Goal: Task Accomplishment & Management: Use online tool/utility

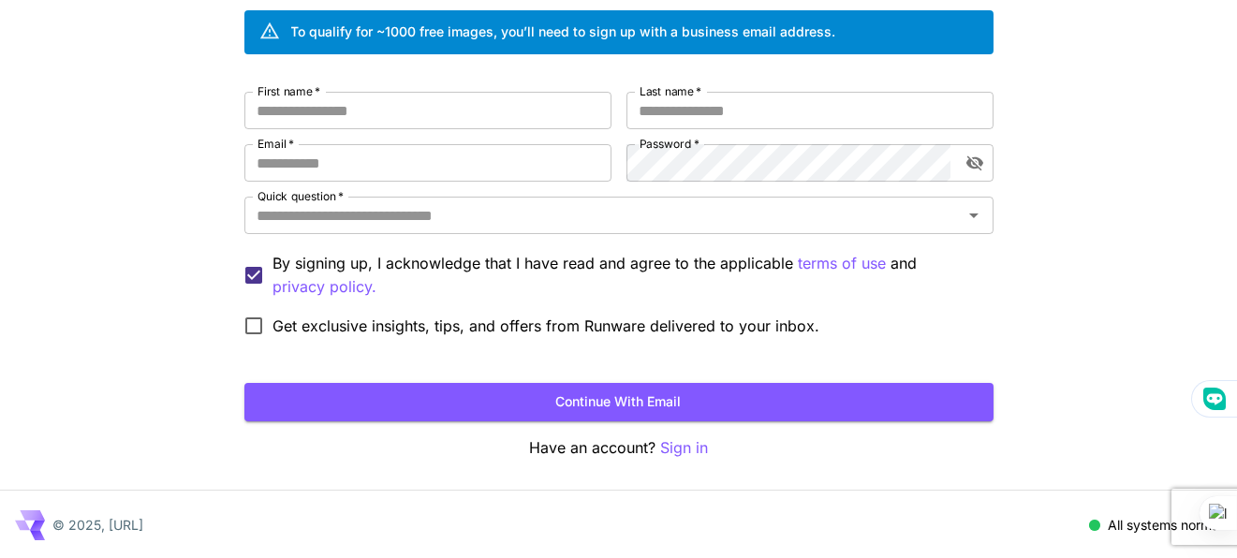
scroll to position [177, 0]
click at [513, 397] on button "Continue with email" at bounding box center [618, 402] width 749 height 38
click at [485, 111] on input "First name   *" at bounding box center [427, 110] width 367 height 37
click at [539, 405] on button "Continue with email" at bounding box center [618, 402] width 749 height 38
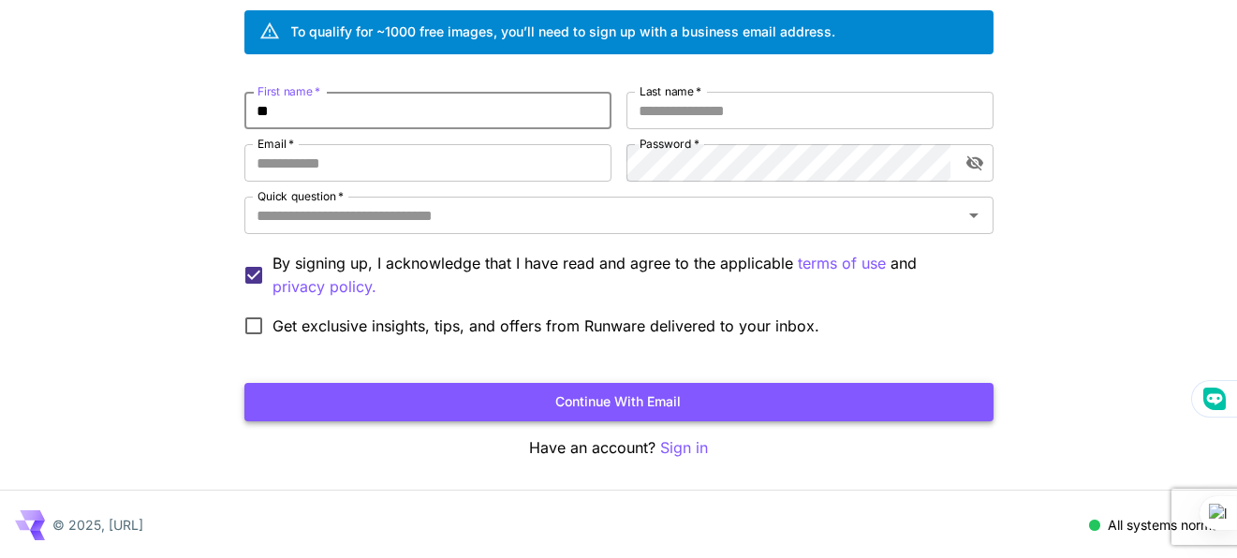
click at [539, 405] on button "Continue with email" at bounding box center [618, 402] width 749 height 38
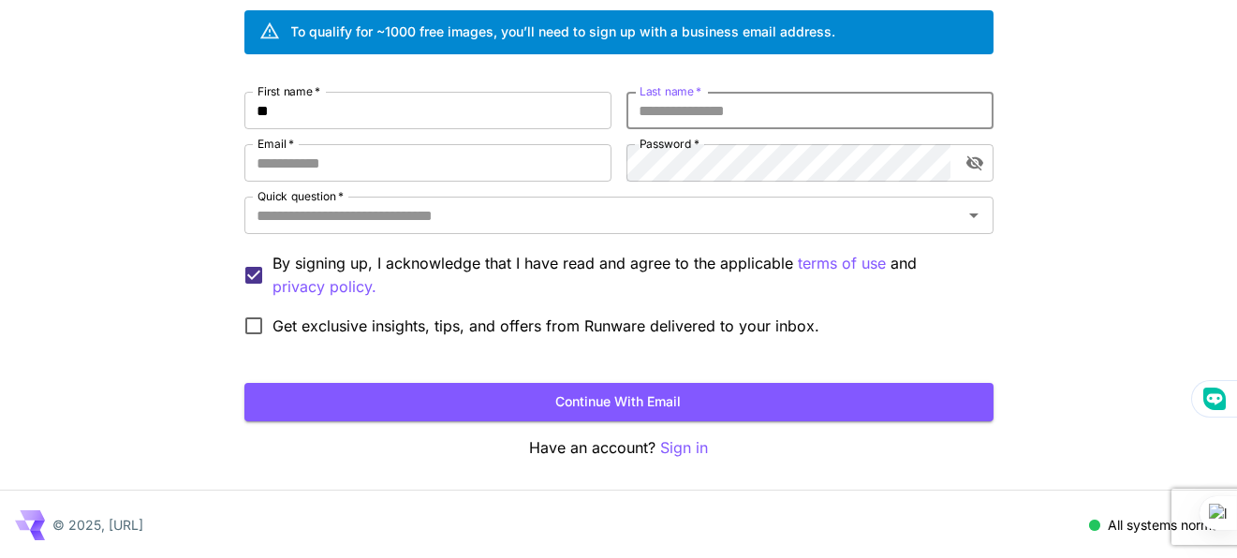
click at [731, 102] on input "Last name   *" at bounding box center [809, 110] width 367 height 37
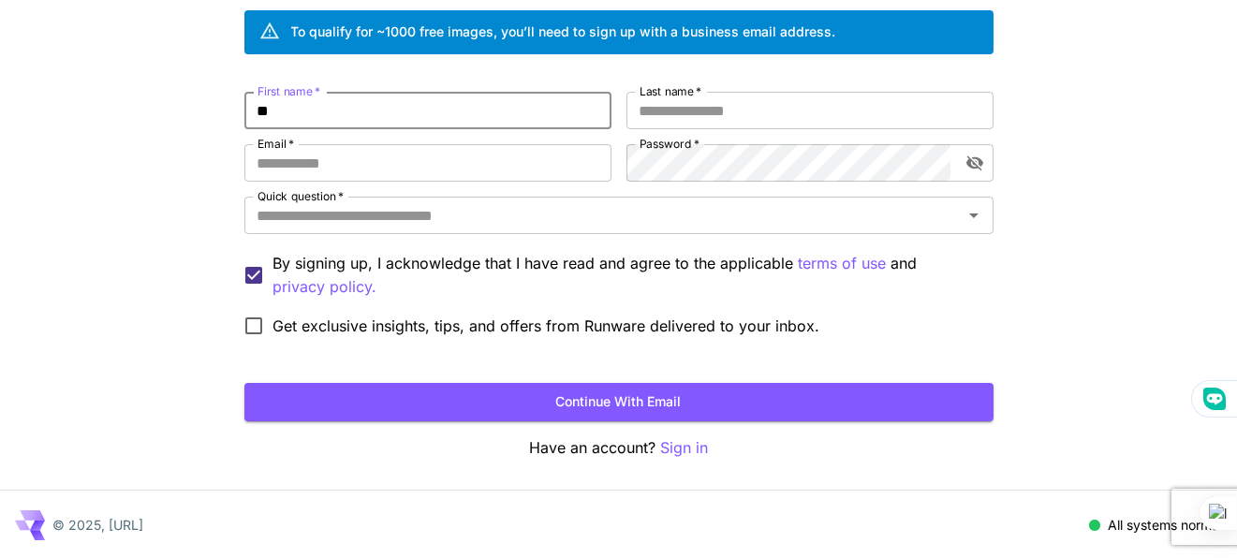
click at [438, 105] on input "**" at bounding box center [427, 110] width 367 height 37
type input "*"
type input "**"
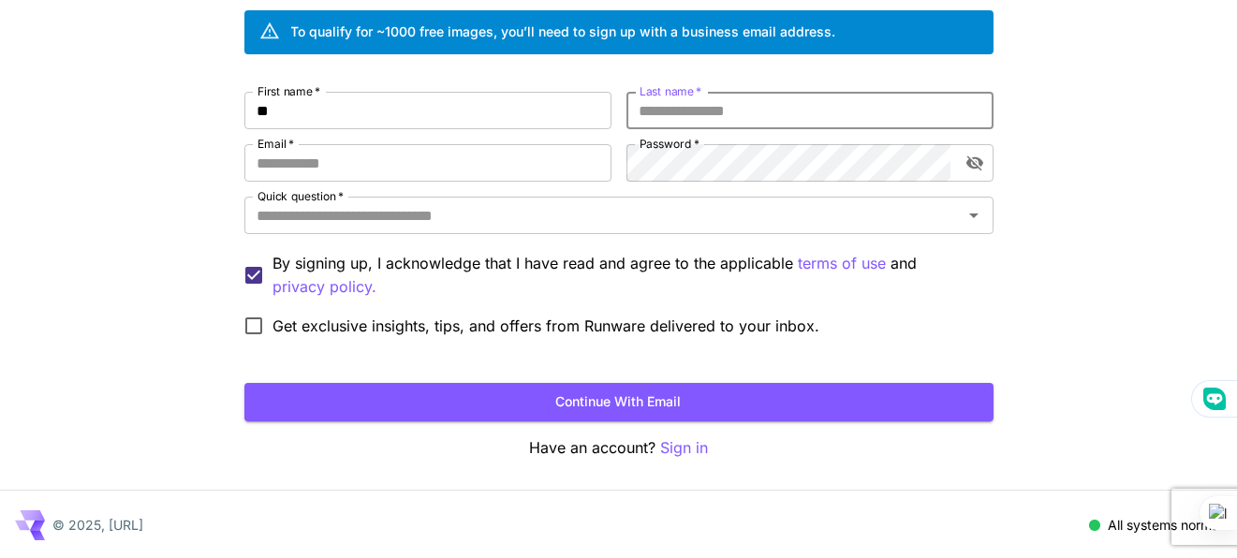
click at [665, 116] on input "Last name   *" at bounding box center [809, 110] width 367 height 37
type input "****"
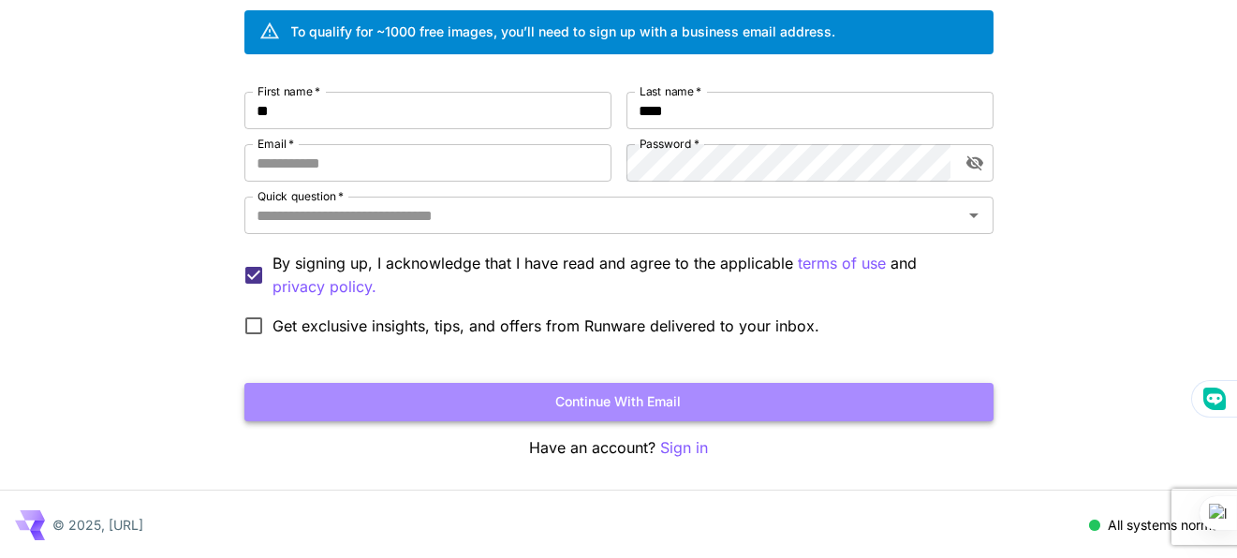
click at [530, 413] on button "Continue with email" at bounding box center [618, 402] width 749 height 38
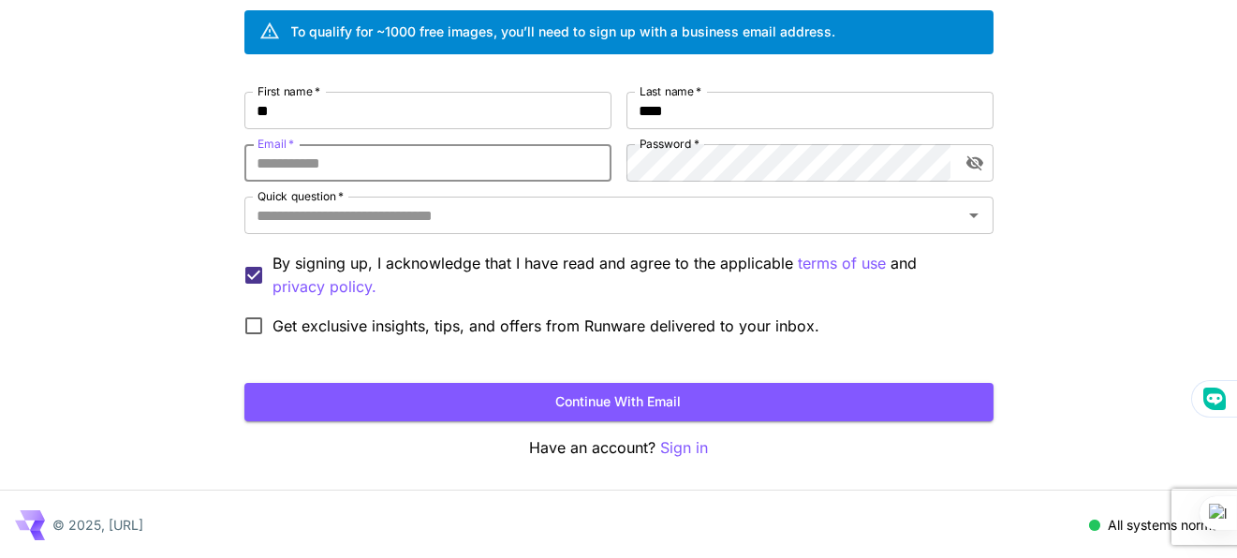
click at [524, 164] on input "Email   *" at bounding box center [427, 162] width 367 height 37
type input "**********"
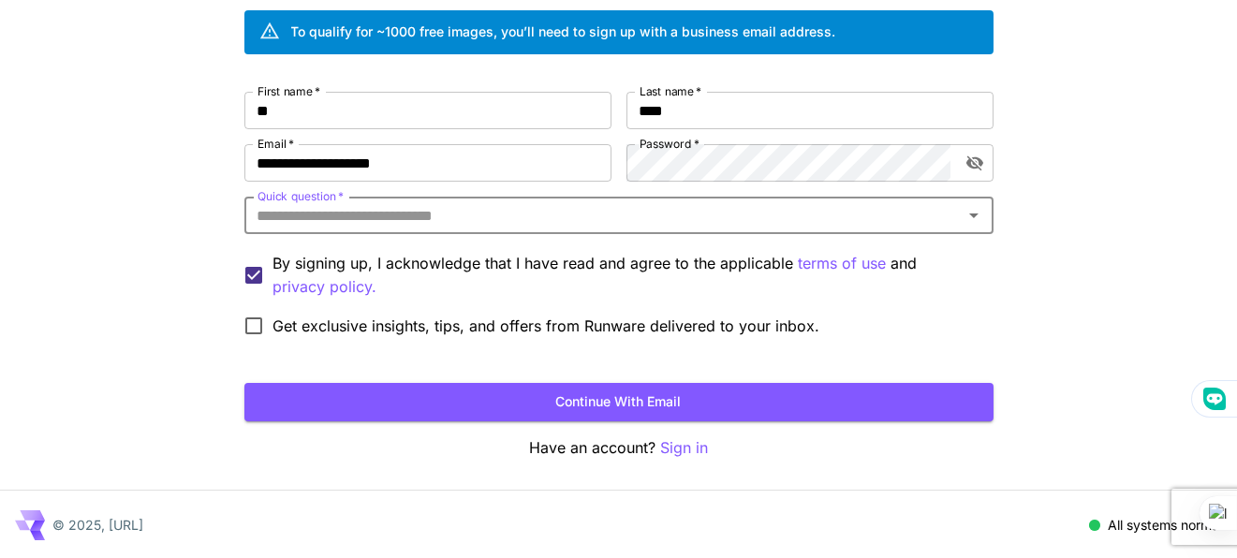
click at [623, 218] on input "Quick question   *" at bounding box center [603, 215] width 707 height 26
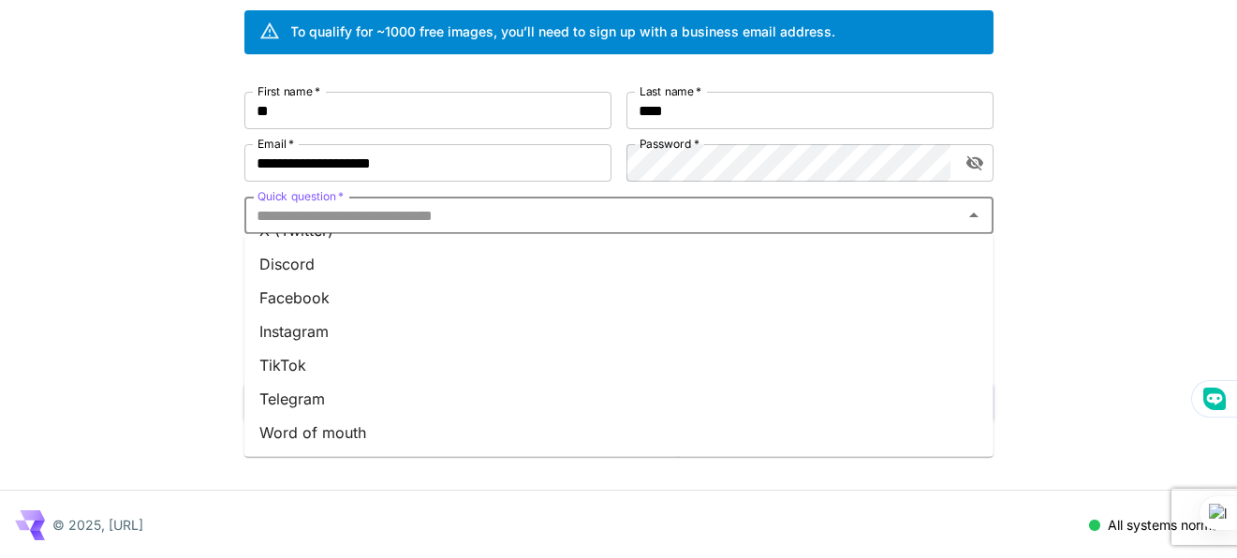
scroll to position [297, 0]
click at [484, 435] on li "Other" at bounding box center [618, 434] width 749 height 34
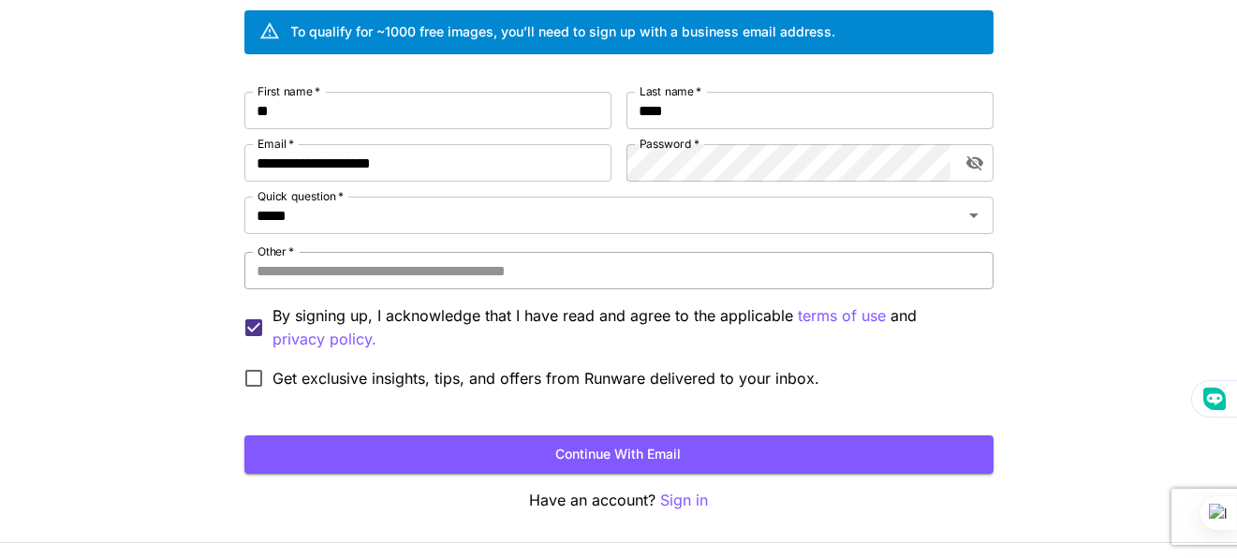
click at [521, 278] on input "Other   *" at bounding box center [618, 270] width 749 height 37
type input "******"
click at [698, 458] on button "Continue with email" at bounding box center [618, 454] width 749 height 38
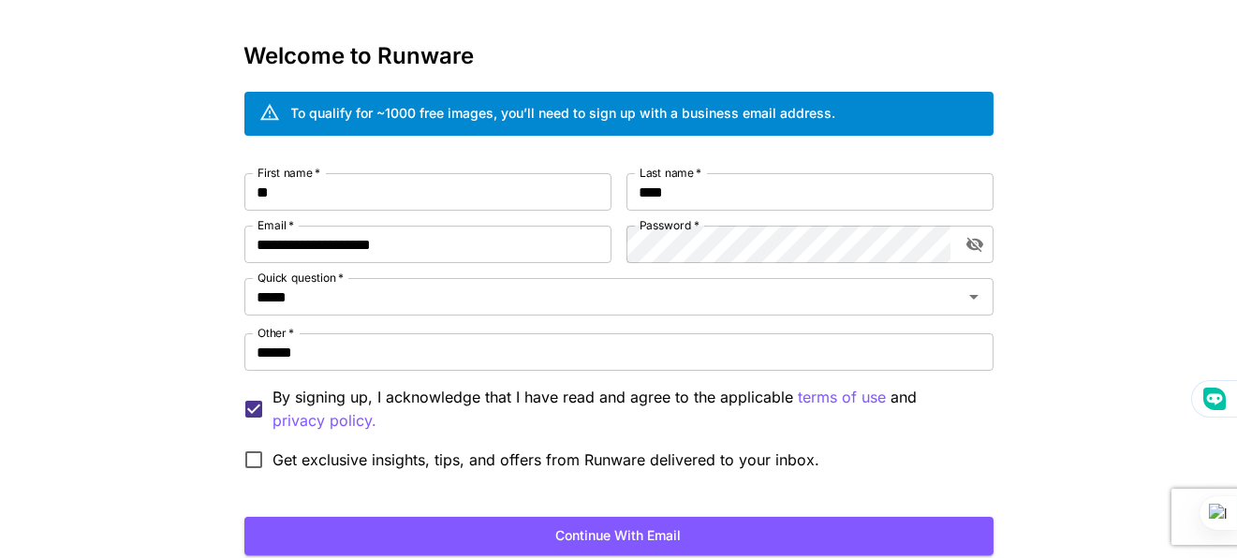
scroll to position [0, 0]
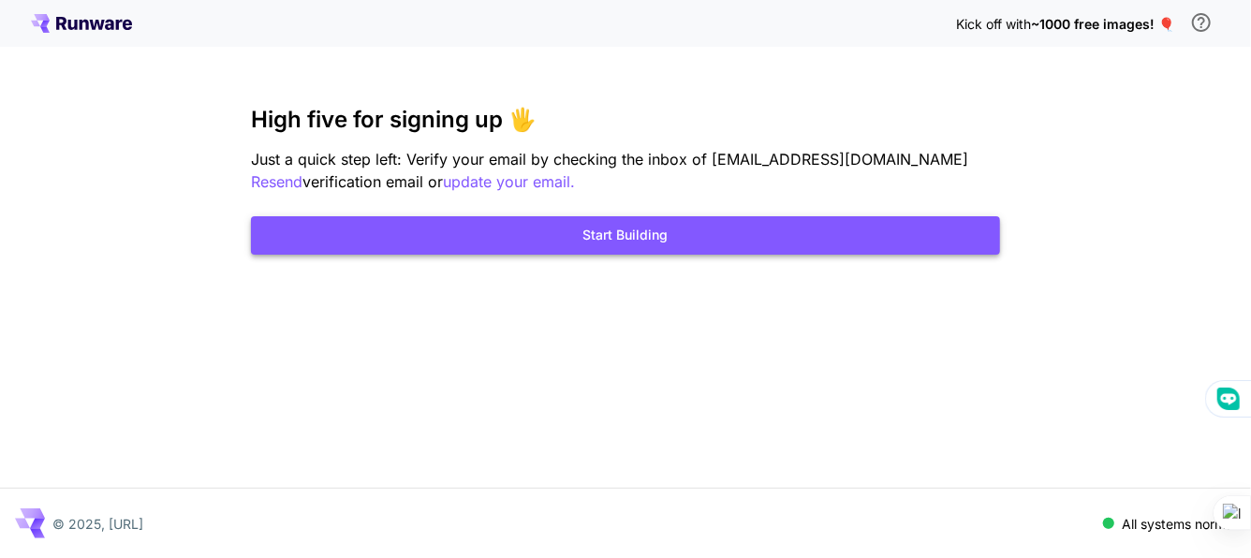
click at [612, 243] on button "Start Building" at bounding box center [625, 235] width 749 height 38
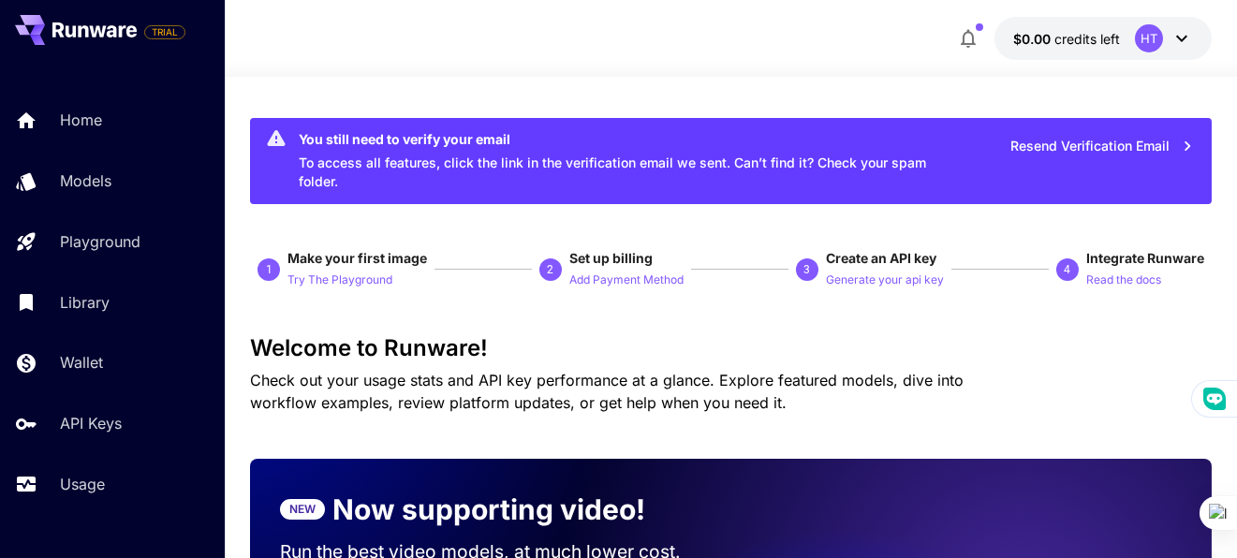
click at [1060, 45] on span "credits left" at bounding box center [1087, 39] width 66 height 16
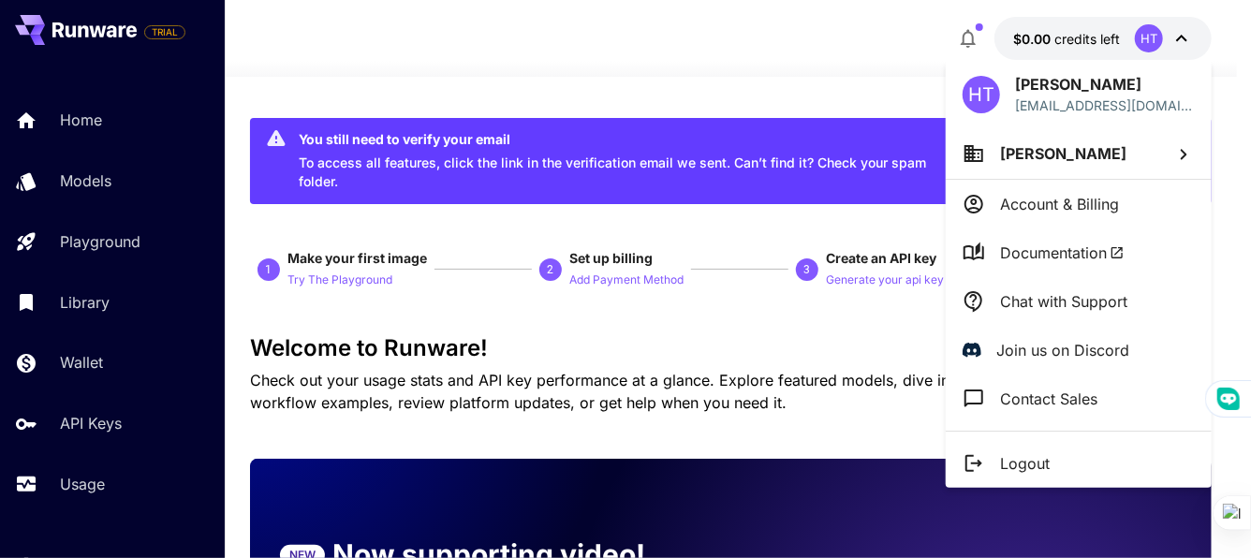
click at [785, 70] on div at bounding box center [625, 279] width 1251 height 558
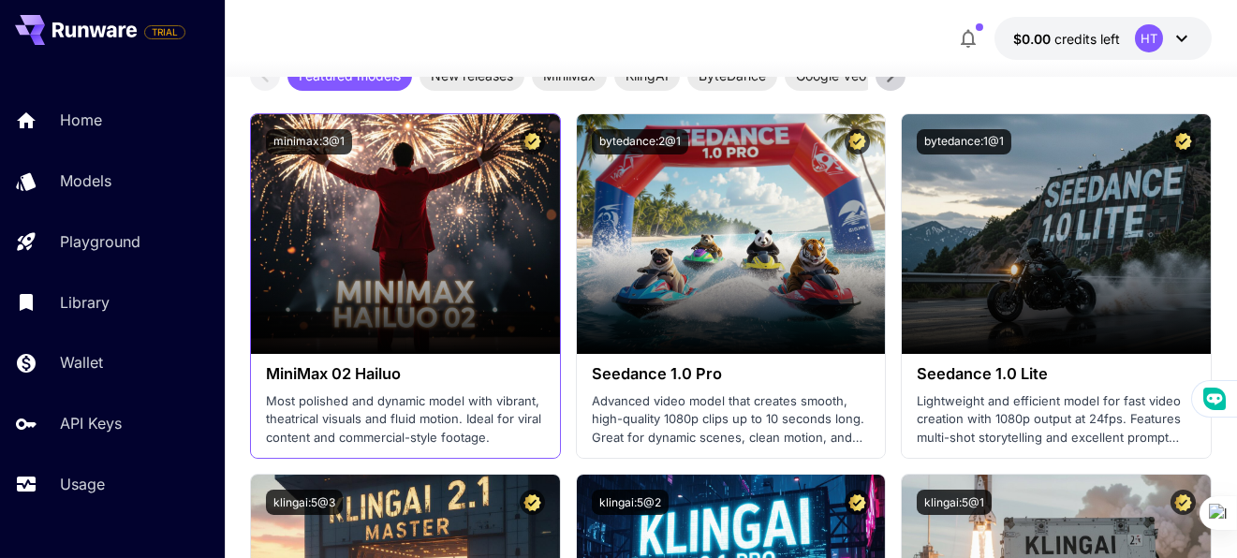
scroll to position [843, 0]
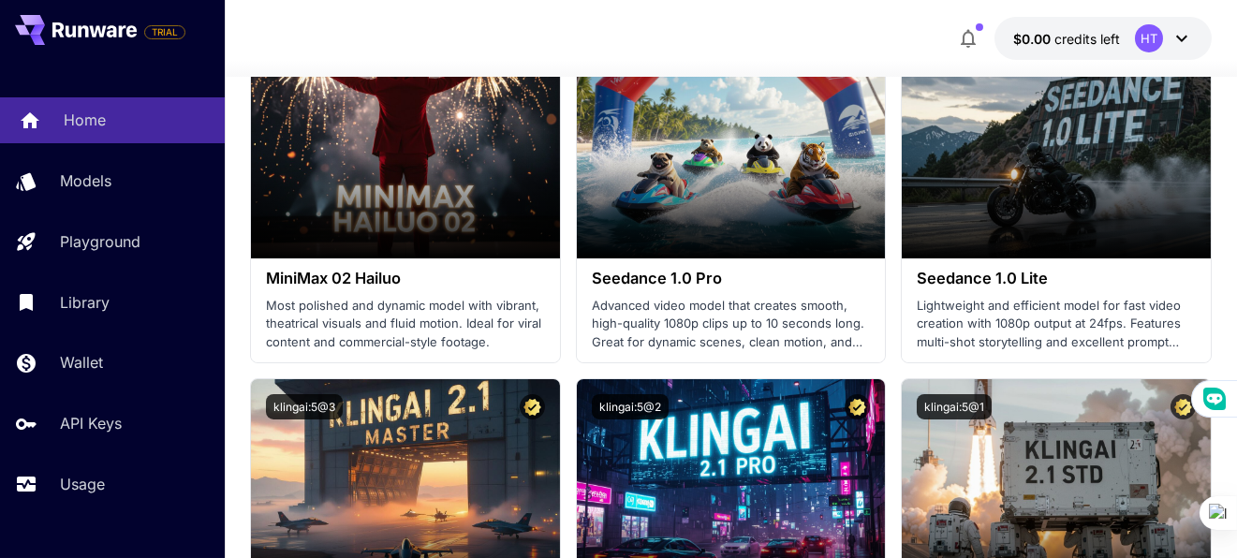
click at [135, 132] on link "Home" at bounding box center [112, 120] width 225 height 46
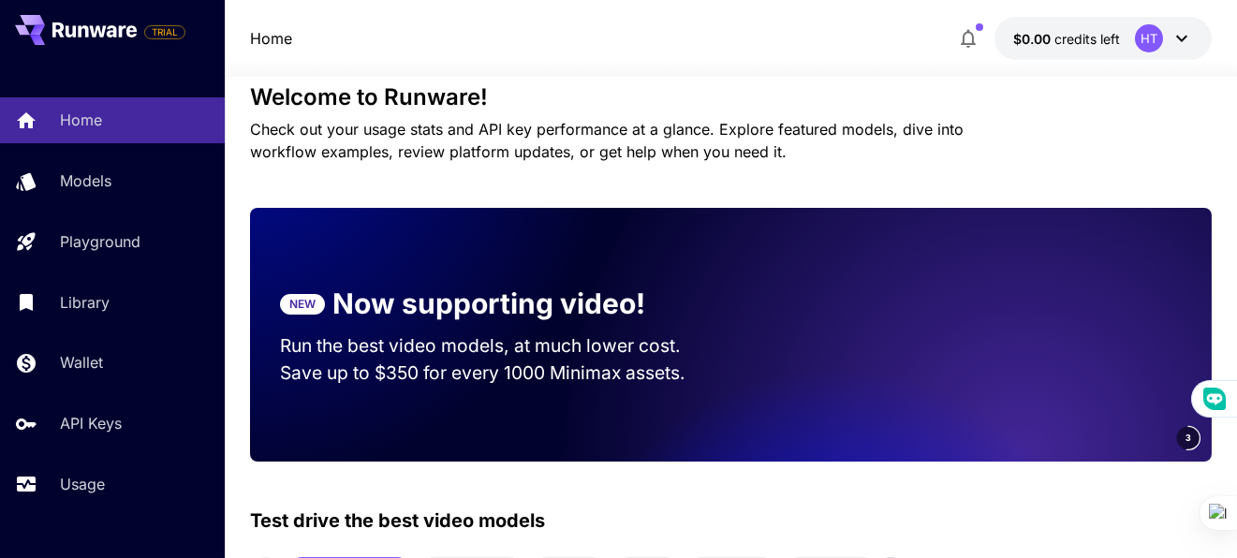
scroll to position [468, 0]
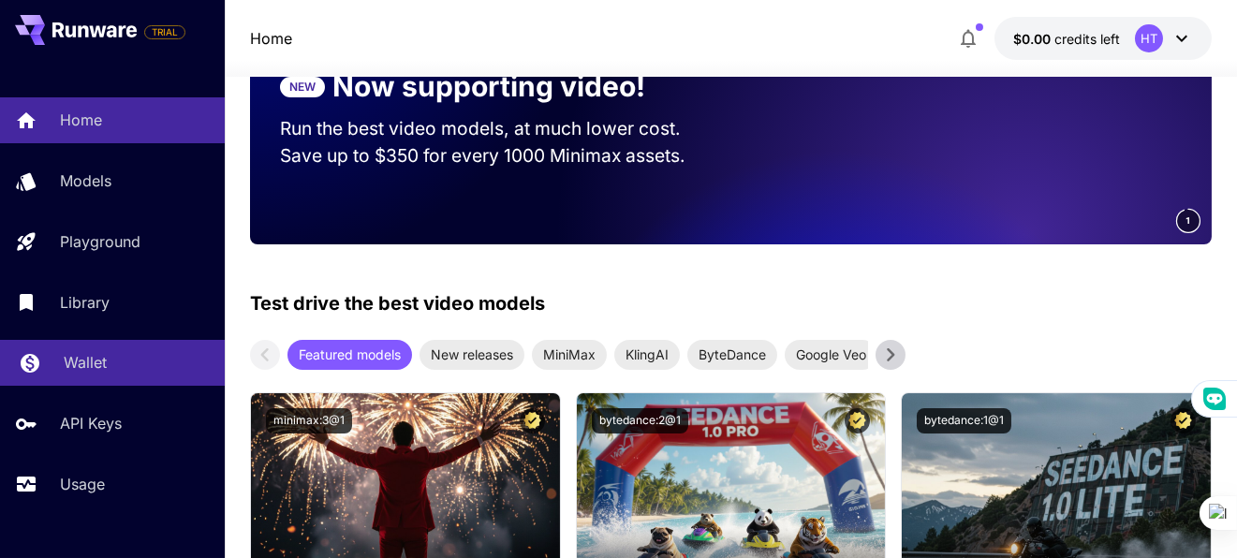
click at [112, 361] on div "Wallet" at bounding box center [137, 362] width 146 height 22
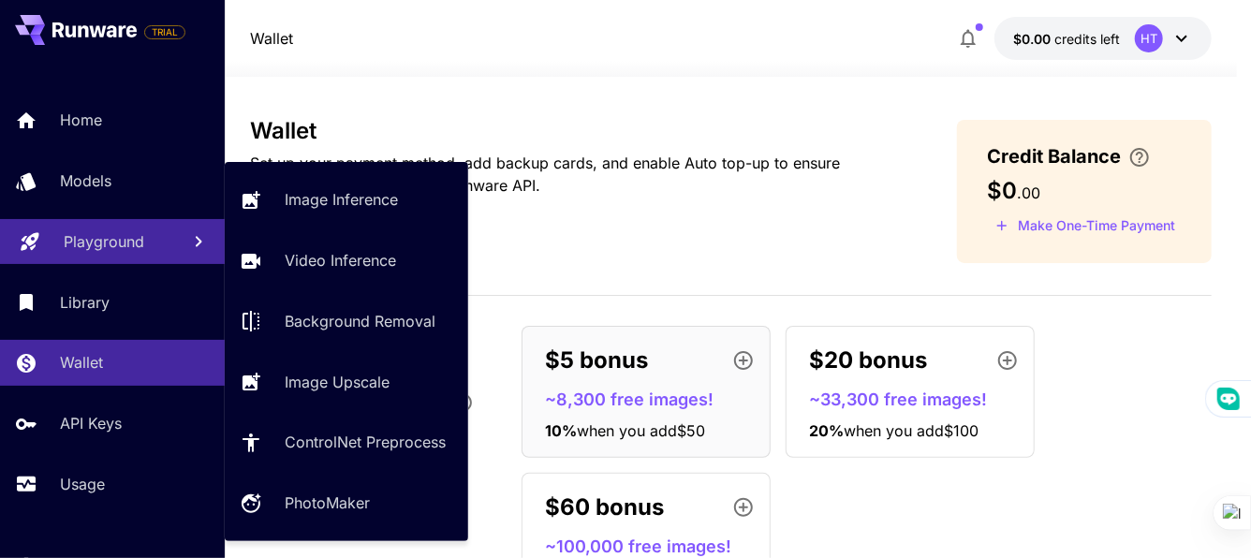
click at [142, 227] on link "Playground" at bounding box center [112, 242] width 225 height 46
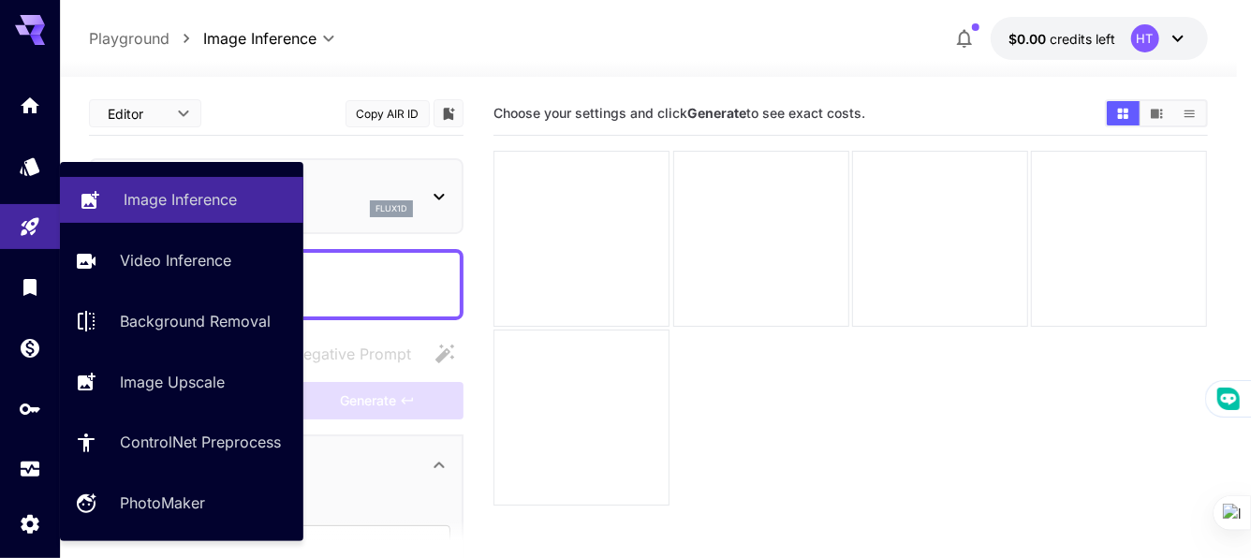
type input "**********"
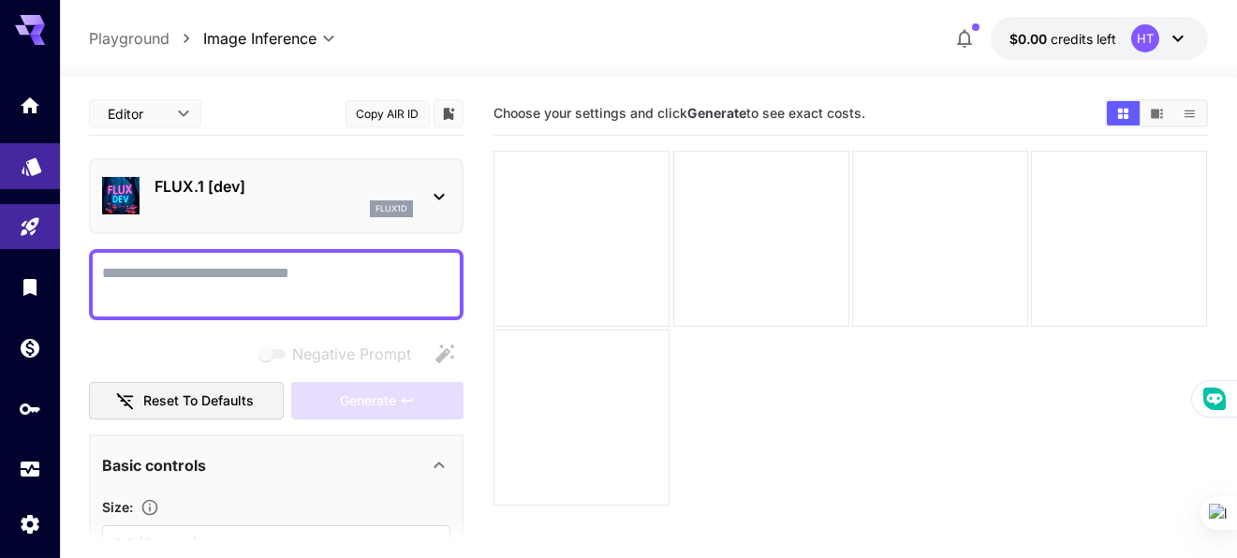
click at [25, 164] on icon "Models" at bounding box center [32, 160] width 22 height 22
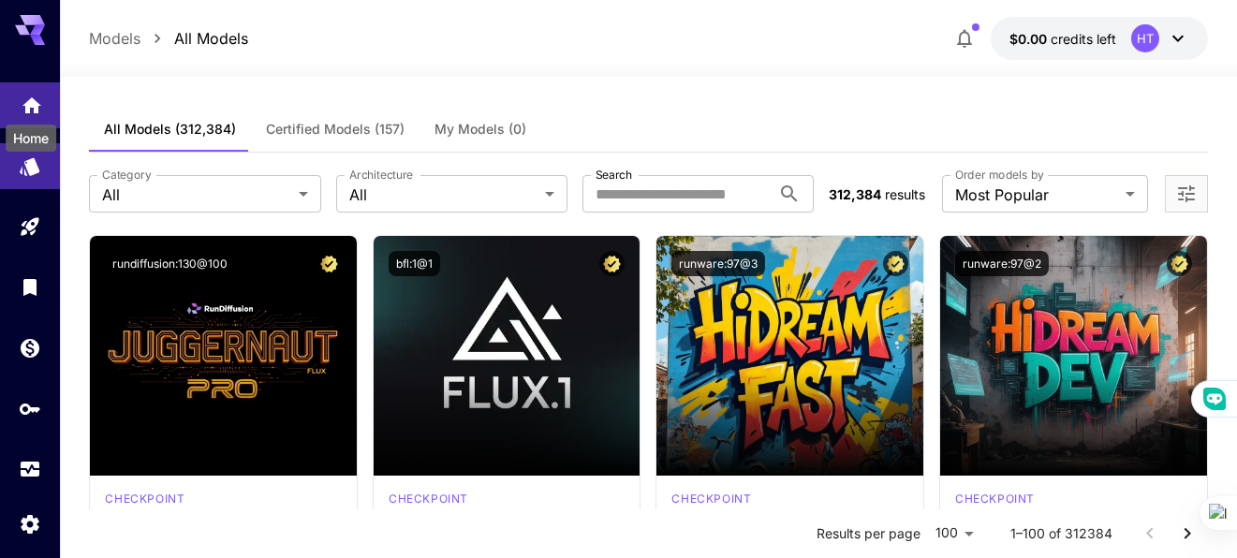
click at [34, 109] on icon "Home" at bounding box center [32, 100] width 22 height 22
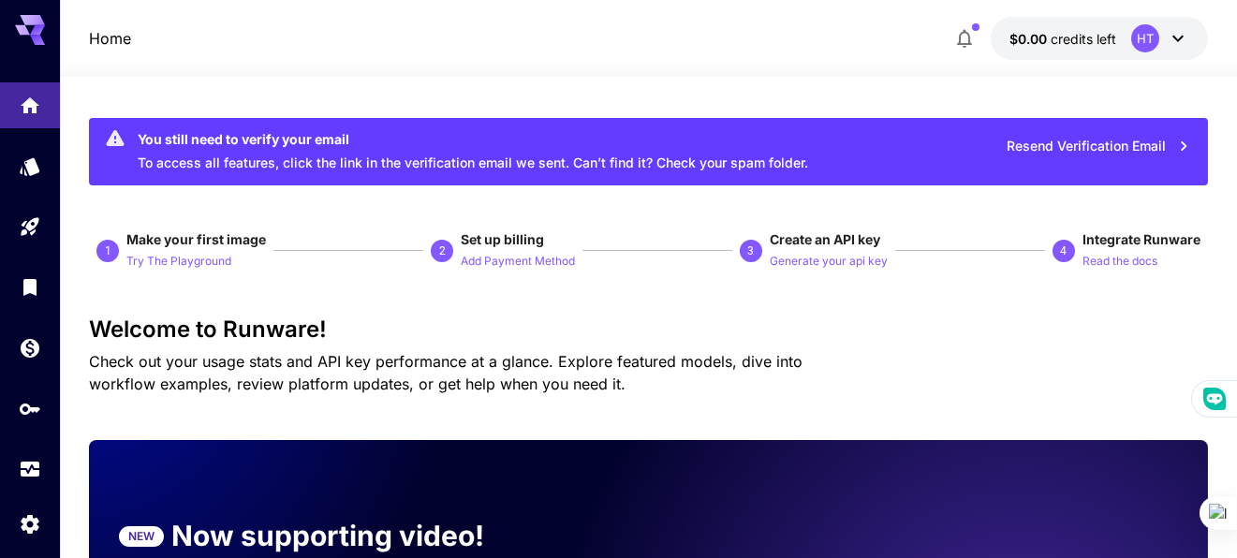
click at [1136, 42] on div "HT" at bounding box center [1145, 38] width 28 height 28
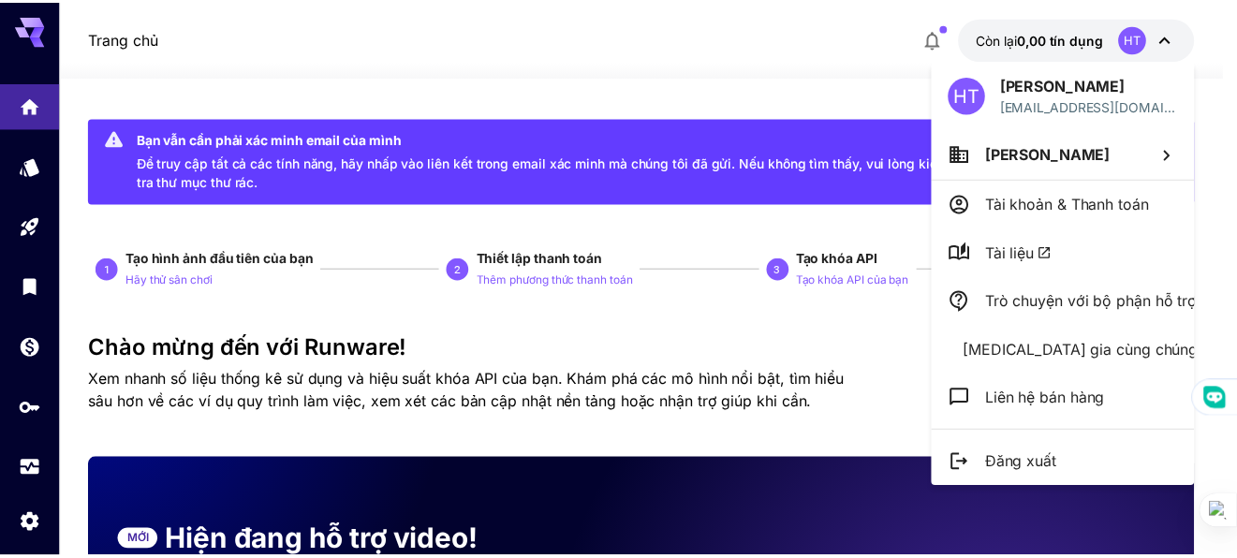
scroll to position [204, 0]
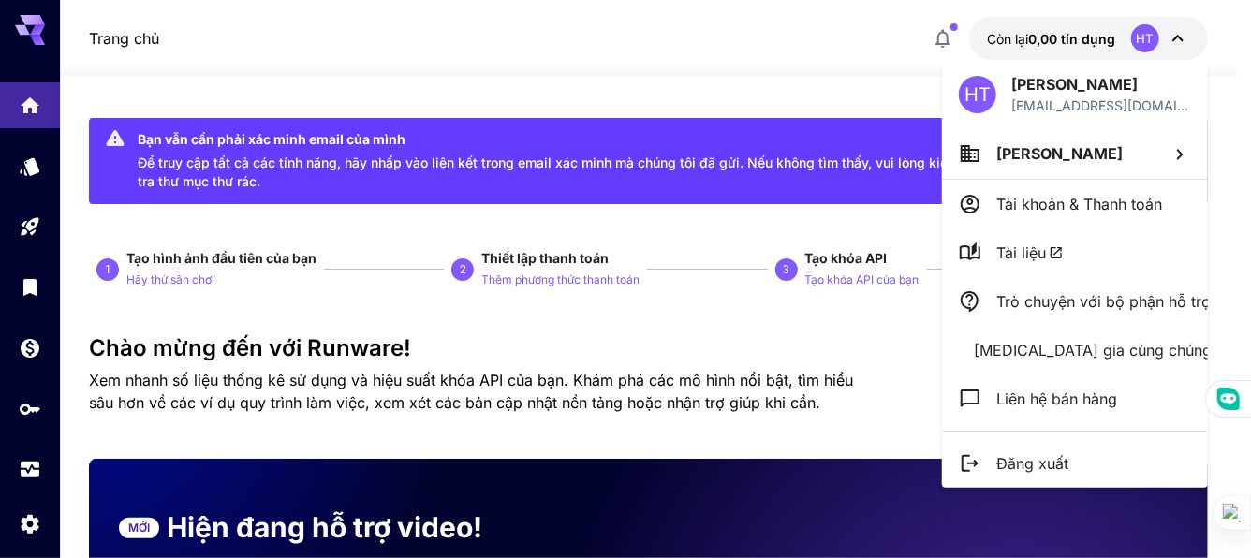
click at [1236, 100] on div at bounding box center [625, 279] width 1251 height 558
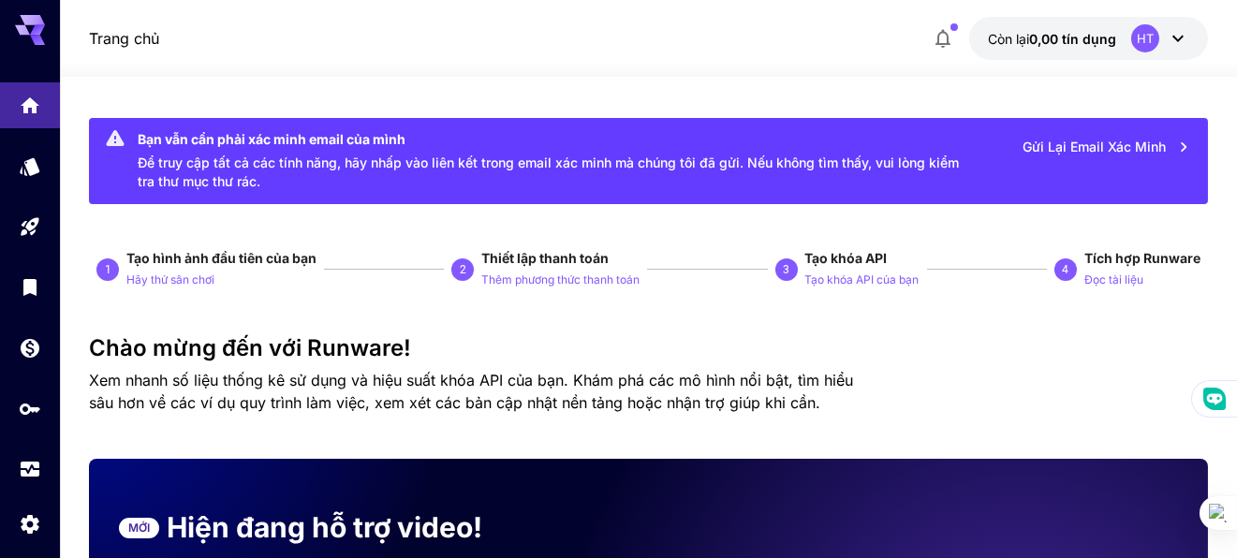
click at [800, 147] on div "Bạn vẫn cần phải xác minh email của mình" at bounding box center [552, 139] width 829 height 20
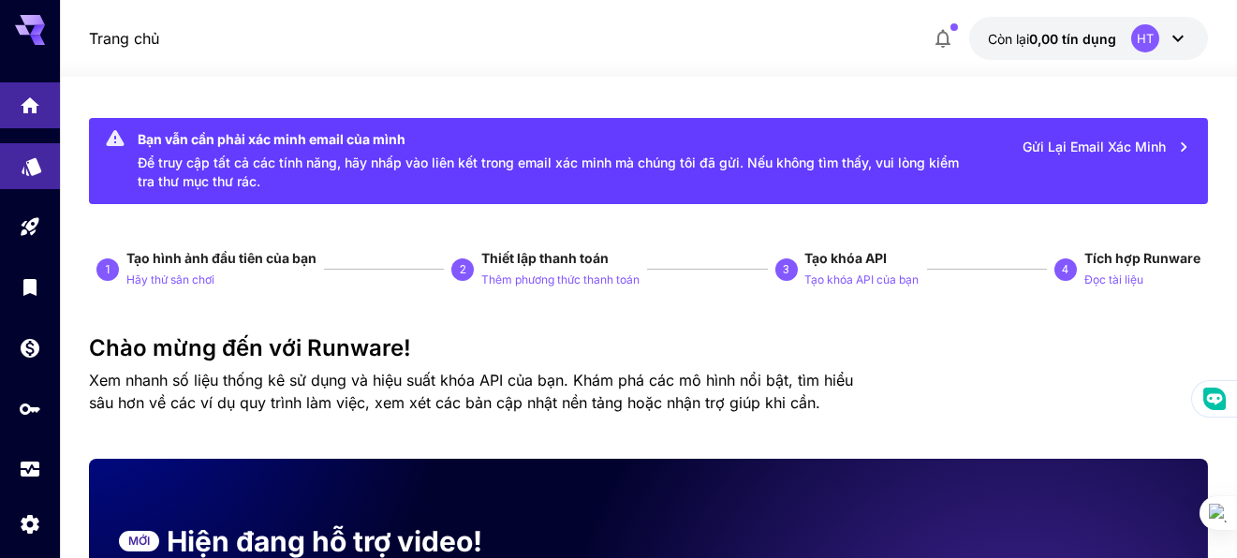
click at [22, 166] on icon "Các mô hình" at bounding box center [32, 161] width 20 height 18
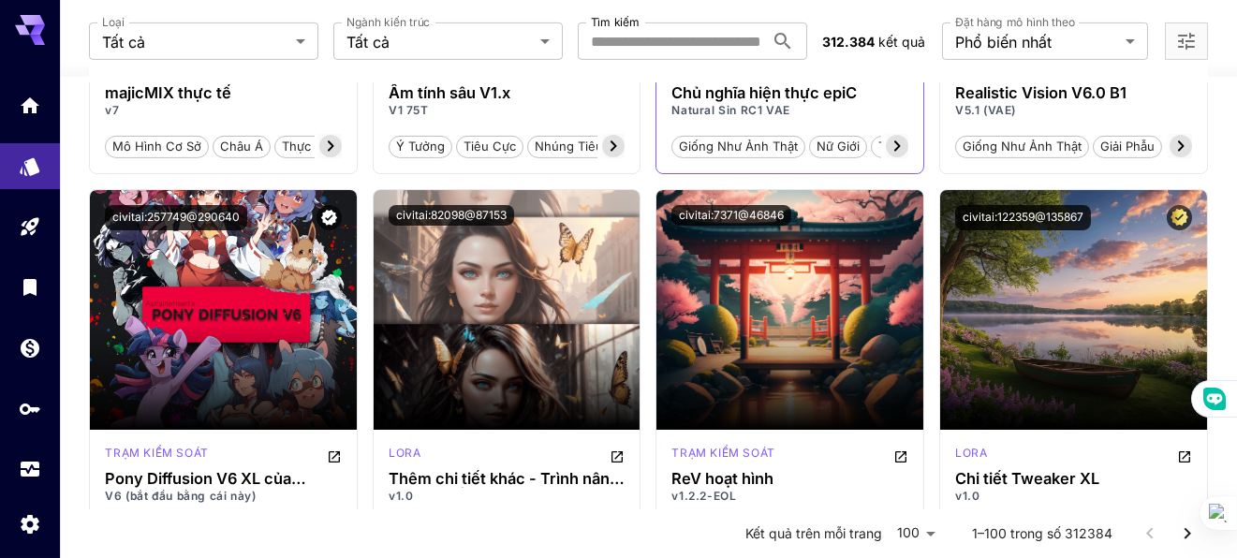
scroll to position [2528, 0]
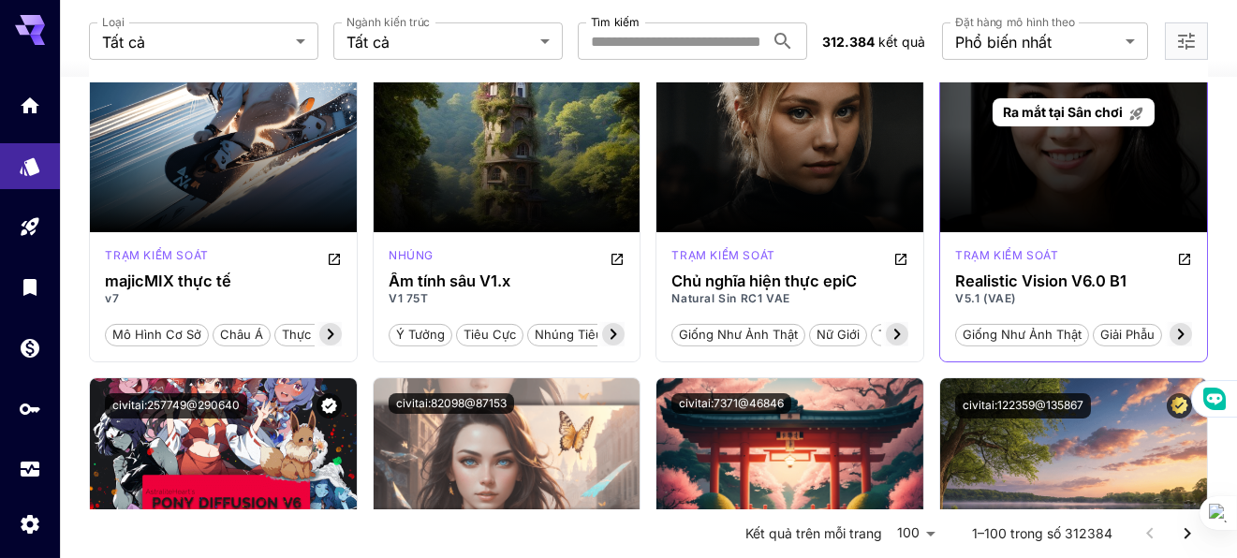
click at [1066, 177] on div "Ra mắt tại Sân chơi" at bounding box center [1073, 113] width 267 height 240
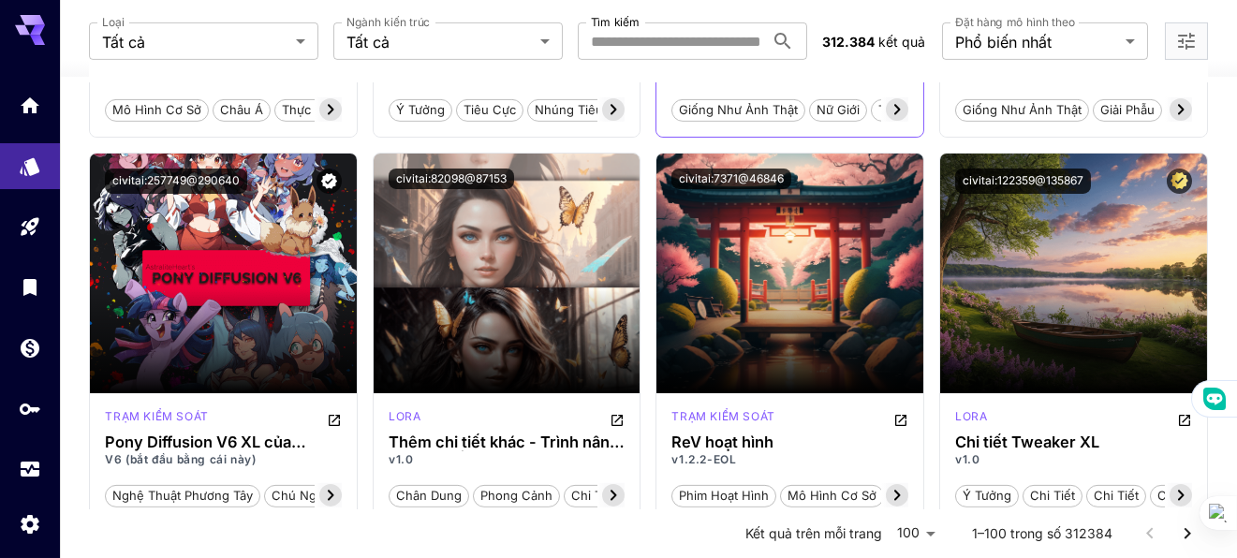
scroll to position [2809, 0]
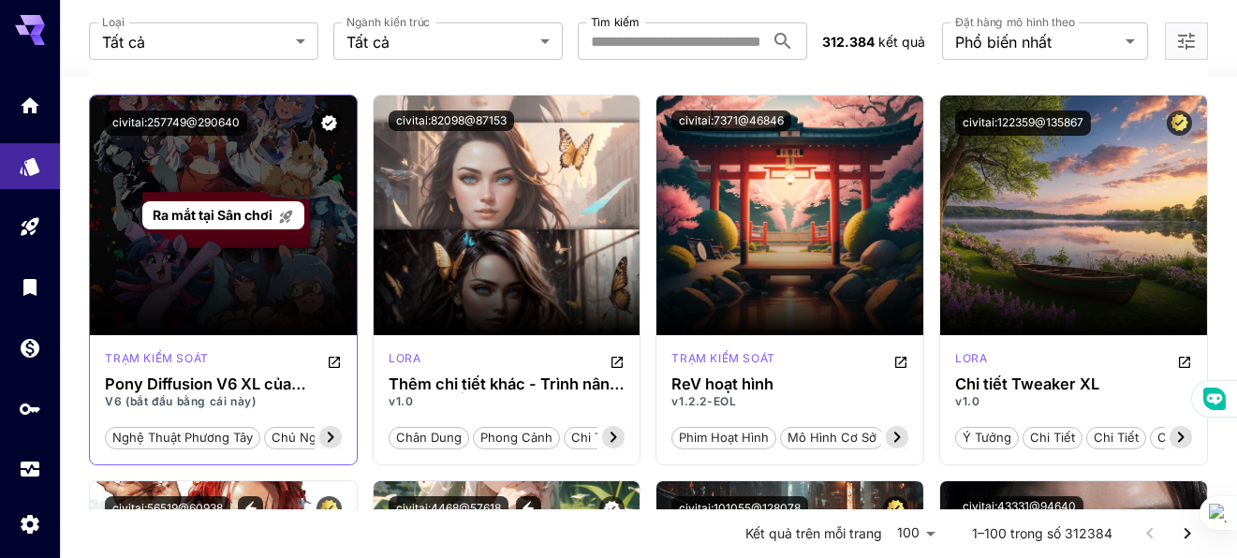
click at [255, 205] on p "Ra mắt tại Sân chơi" at bounding box center [223, 215] width 141 height 20
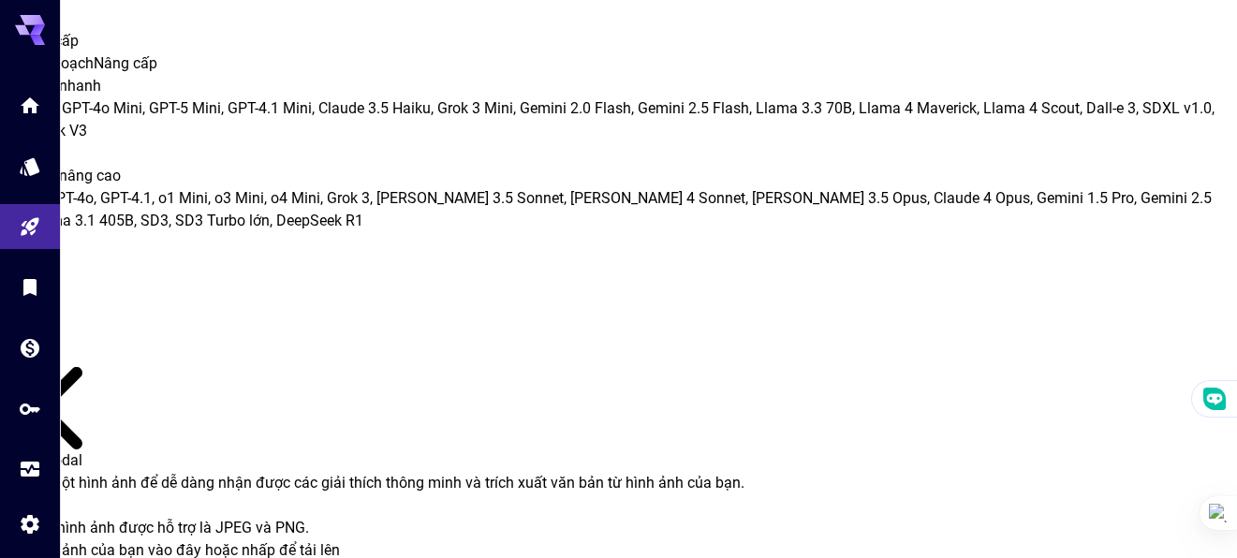
type input "*******"
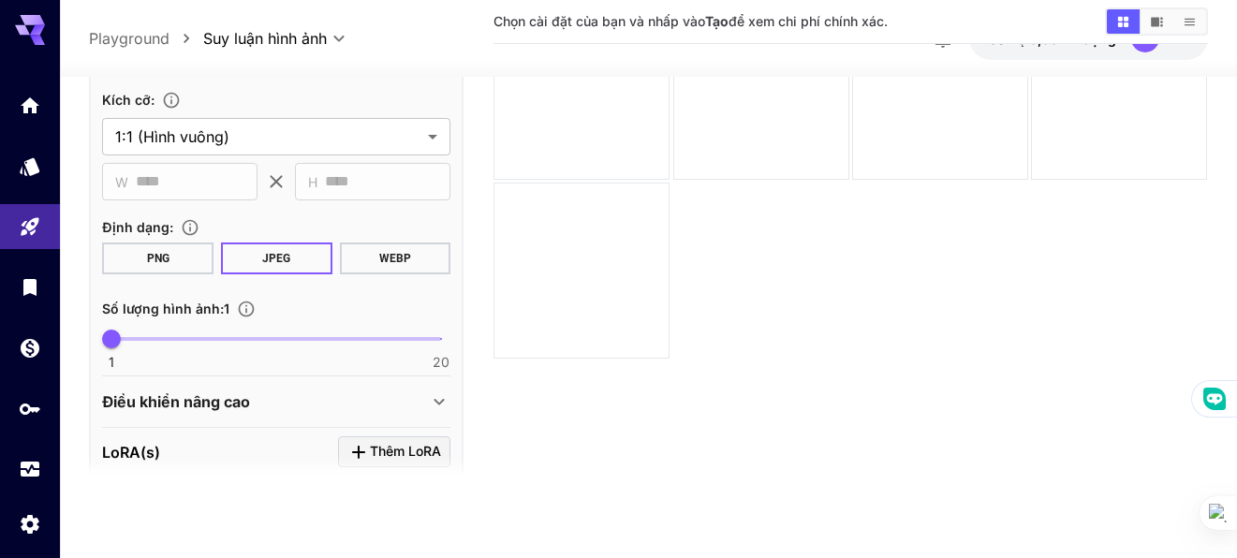
scroll to position [375, 0]
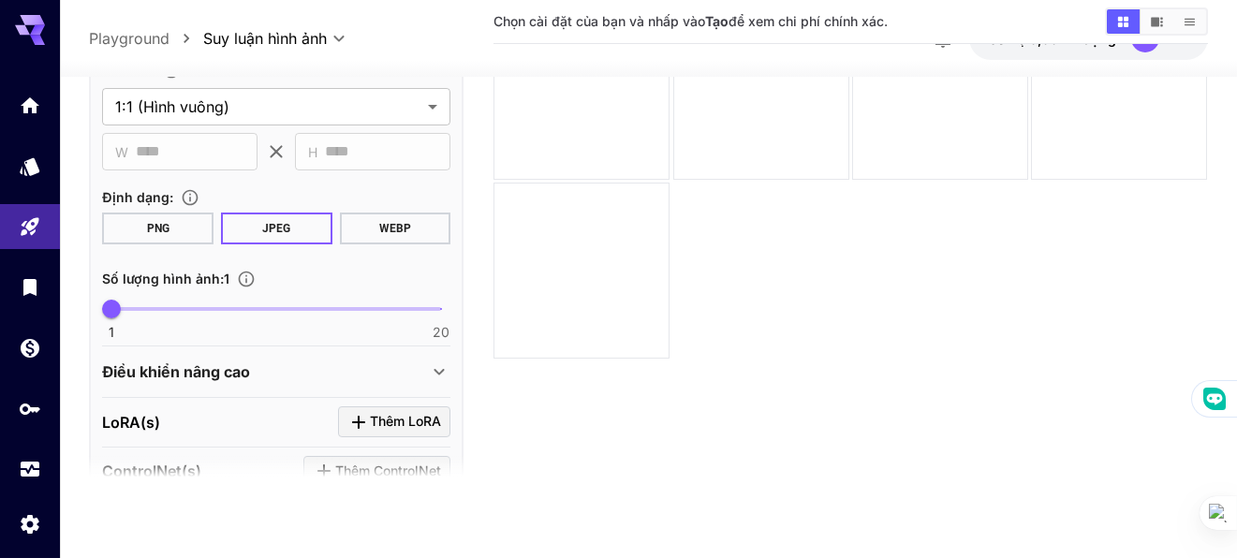
click at [371, 223] on button "WEBP" at bounding box center [395, 229] width 111 height 32
click at [279, 224] on font "JPEG" at bounding box center [276, 228] width 28 height 13
drag, startPoint x: 413, startPoint y: 222, endPoint x: 381, endPoint y: 232, distance: 33.5
click at [381, 232] on button "WEBP" at bounding box center [395, 229] width 111 height 32
drag, startPoint x: 414, startPoint y: 225, endPoint x: 780, endPoint y: 112, distance: 383.0
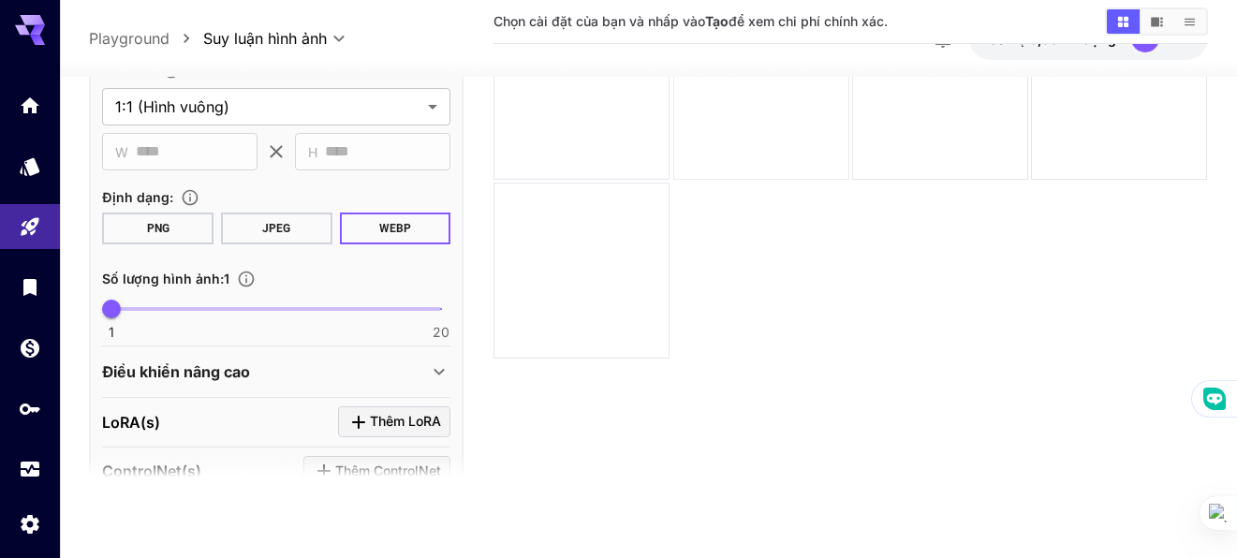
click at [780, 112] on div at bounding box center [761, 92] width 176 height 176
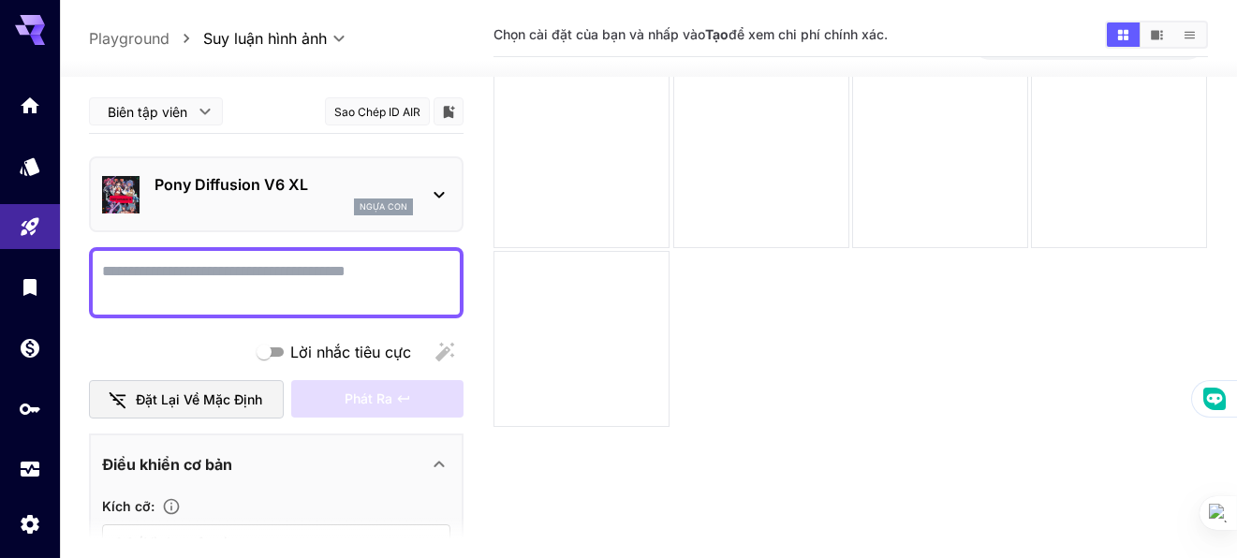
scroll to position [0, 0]
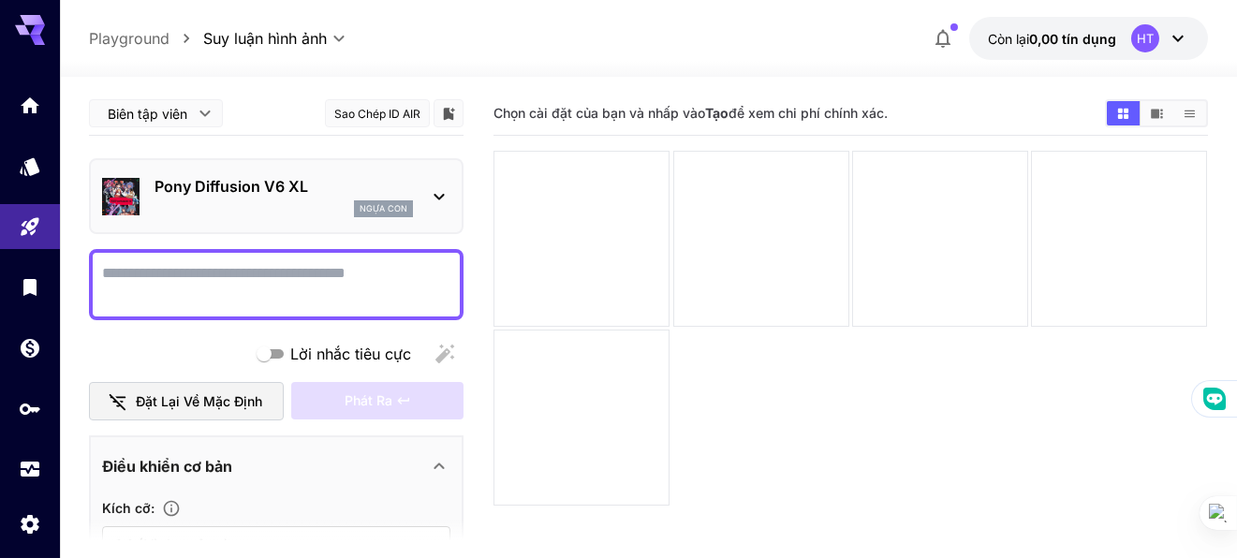
paste textarea "**********"
type textarea "**********"
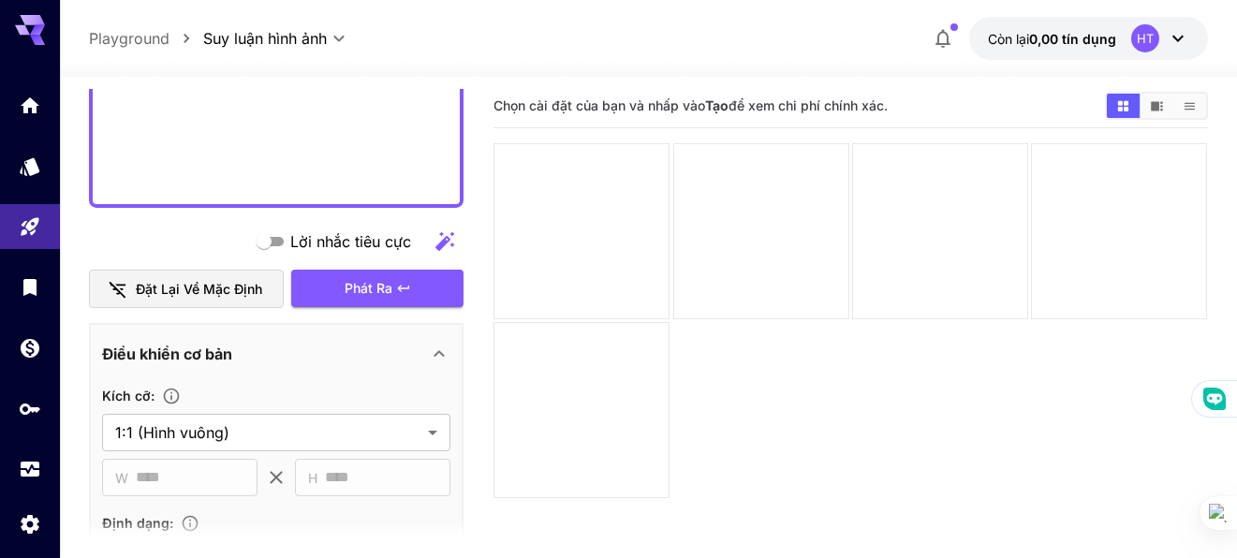
scroll to position [736, 0]
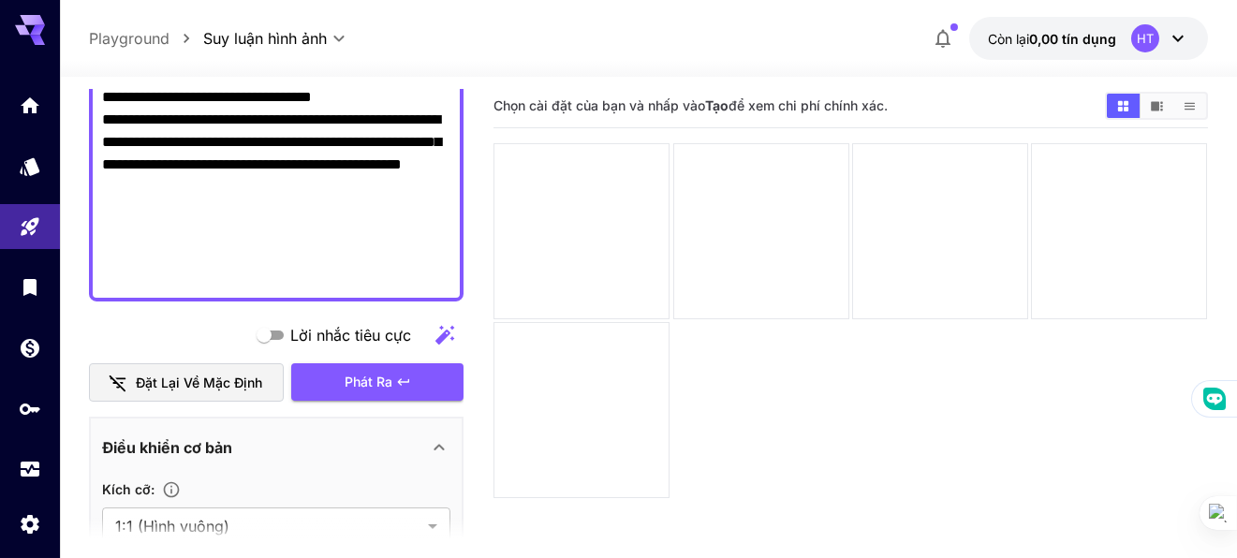
type textarea "*"
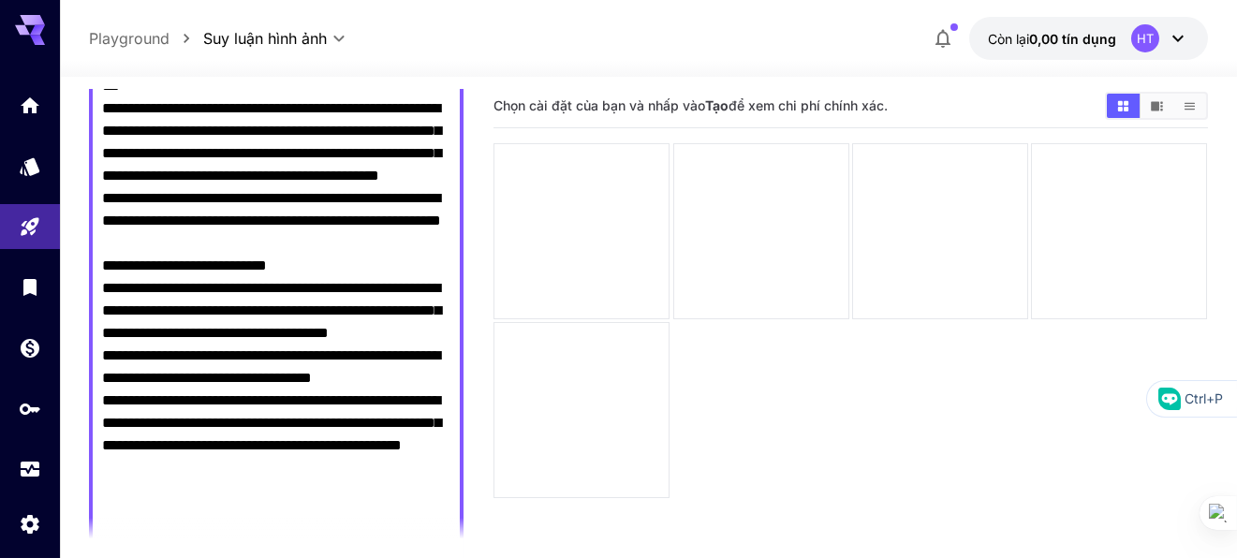
scroll to position [381, 0]
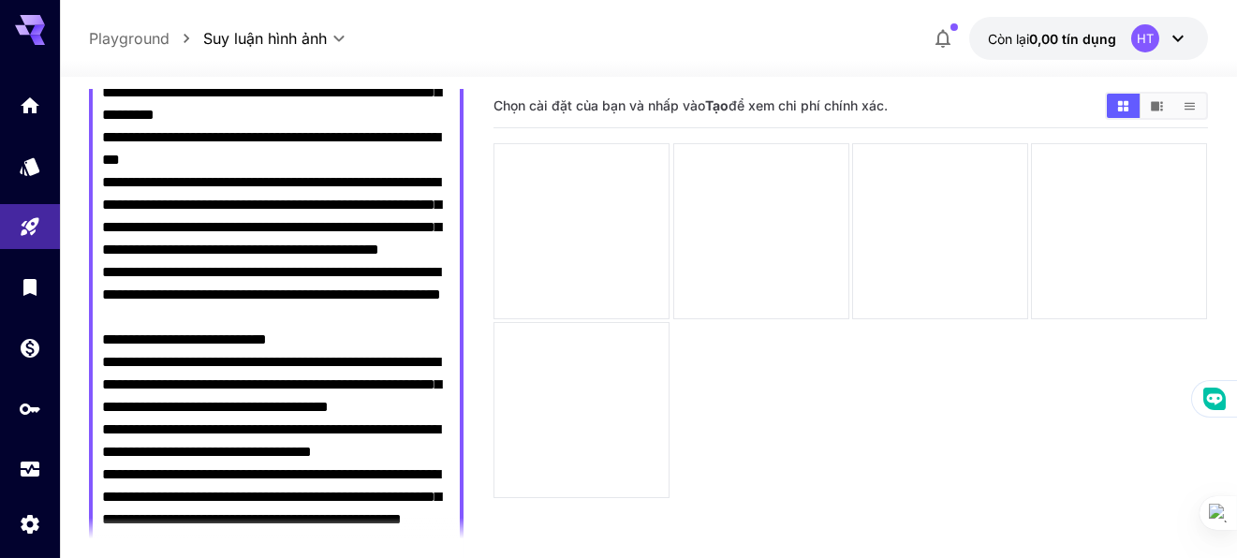
drag, startPoint x: 290, startPoint y: 276, endPoint x: 96, endPoint y: 376, distance: 219.0
click at [96, 376] on div at bounding box center [276, 261] width 375 height 790
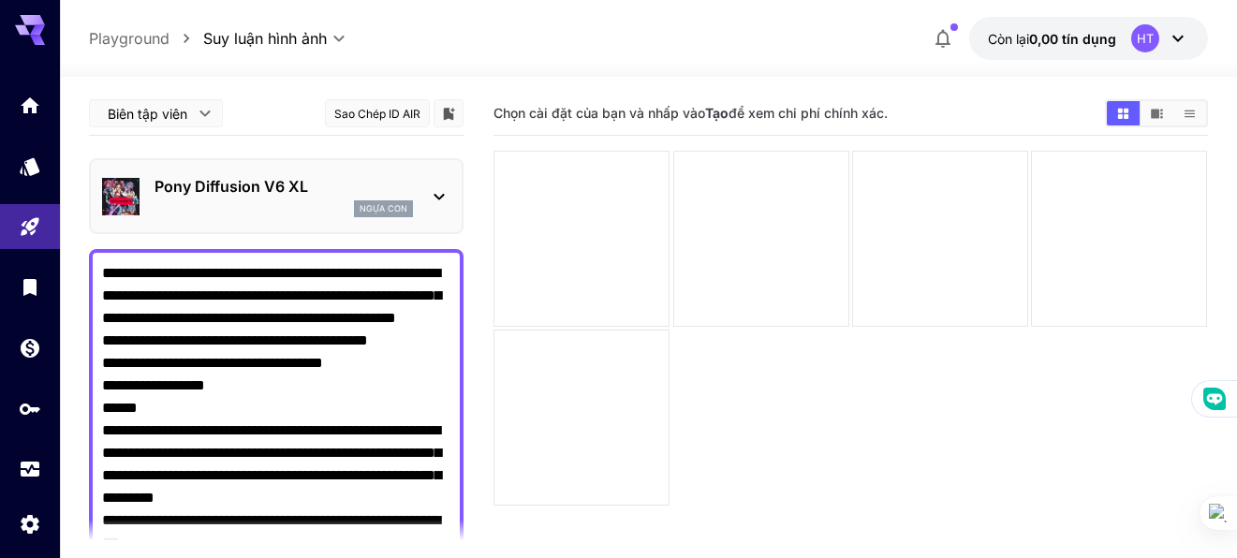
scroll to position [94, 0]
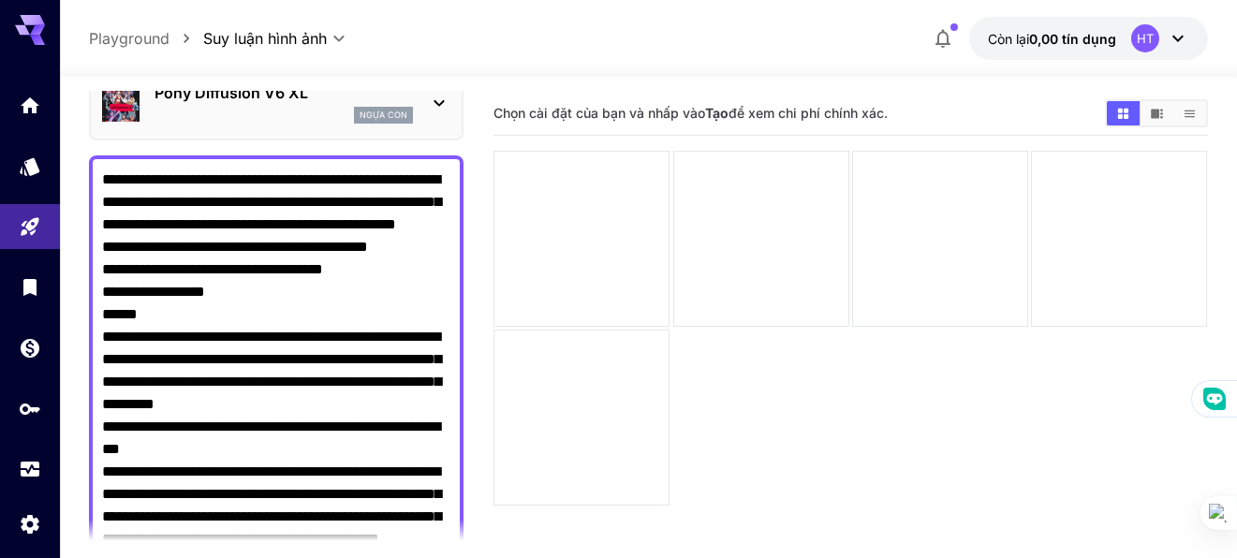
drag, startPoint x: 99, startPoint y: 176, endPoint x: 110, endPoint y: 172, distance: 11.0
click at [103, 174] on div "**********" at bounding box center [276, 426] width 375 height 543
drag, startPoint x: 105, startPoint y: 172, endPoint x: 100, endPoint y: 182, distance: 10.5
click at [100, 182] on div "**********" at bounding box center [276, 426] width 375 height 543
paste textarea "**********"
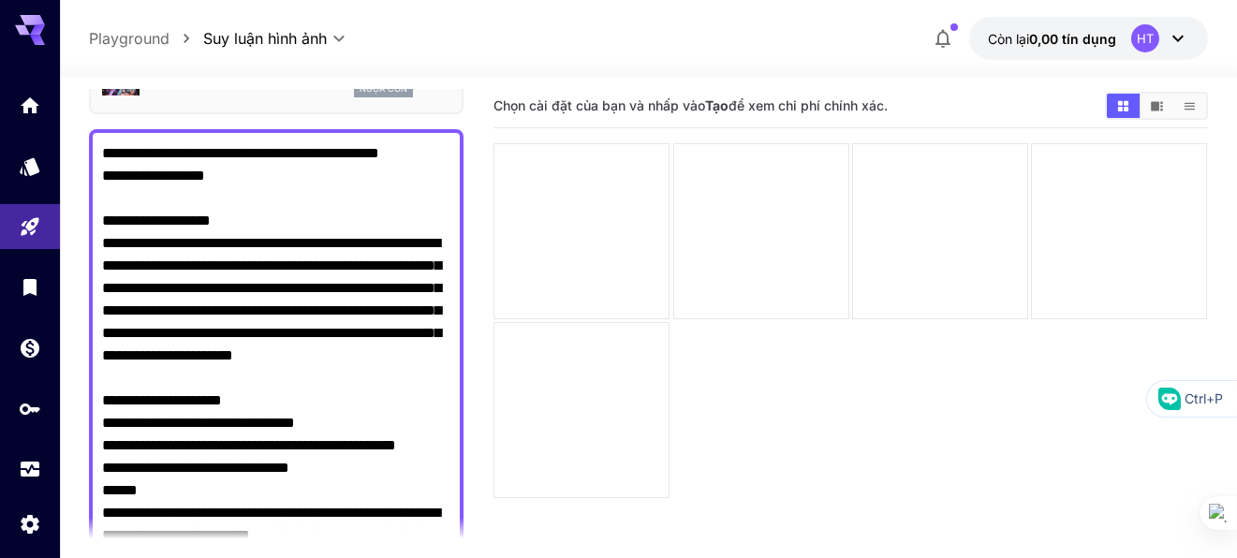
scroll to position [0, 0]
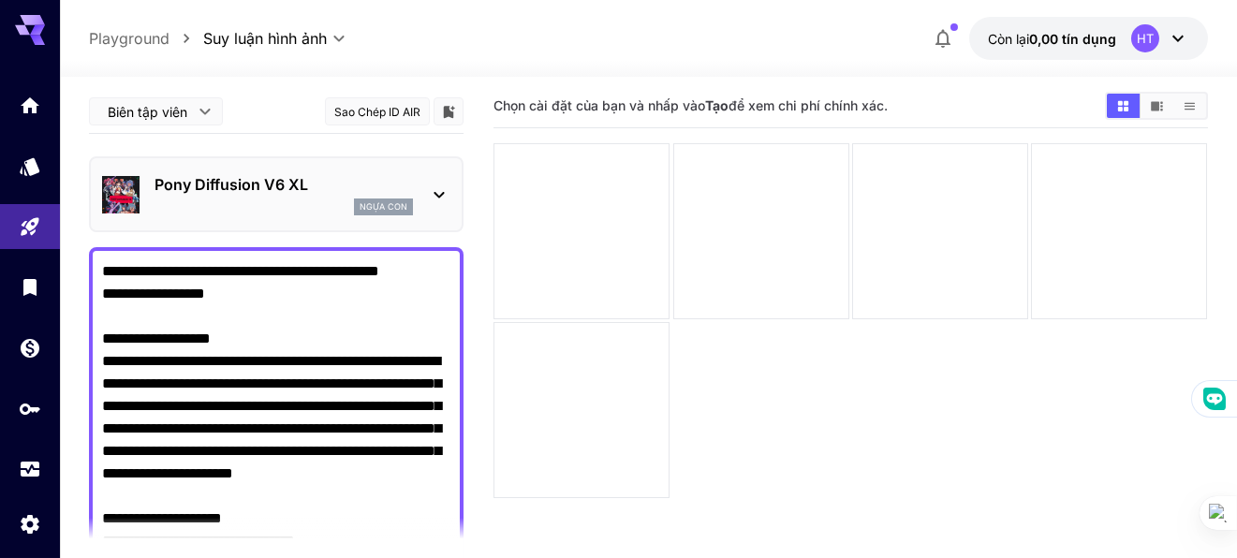
drag, startPoint x: 111, startPoint y: 273, endPoint x: 90, endPoint y: 344, distance: 74.1
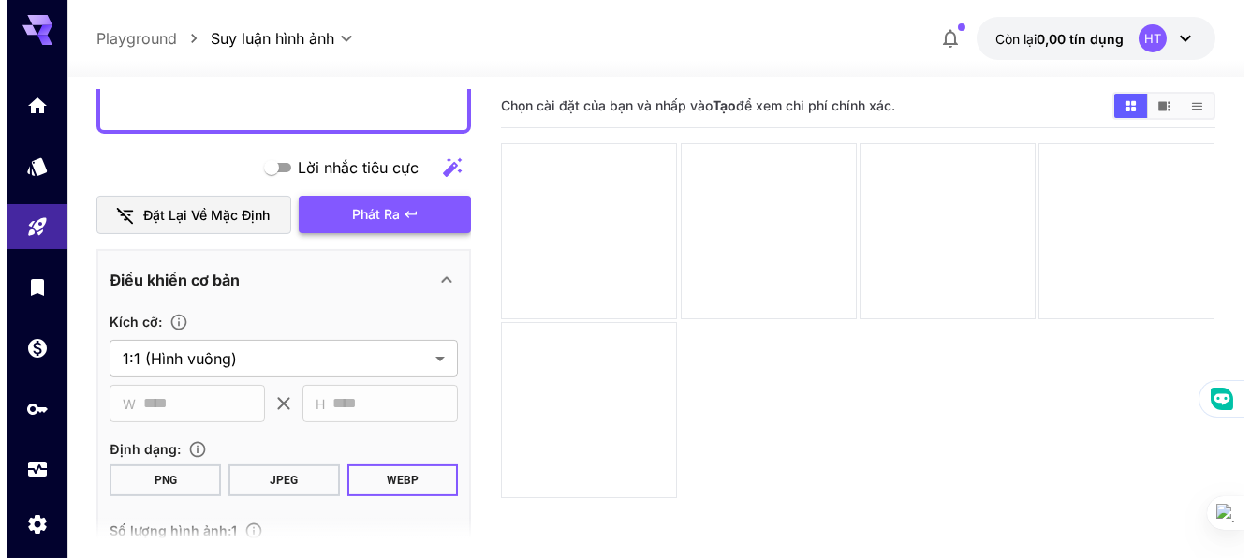
scroll to position [1778, 0]
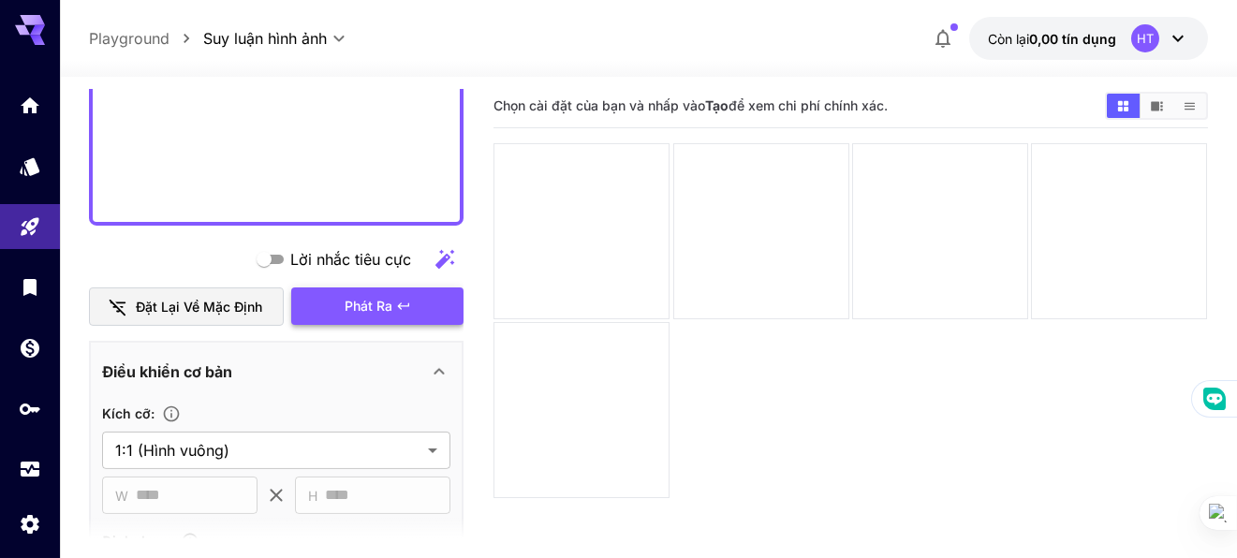
type textarea "**********"
click at [382, 307] on font "Phát ra" at bounding box center [369, 306] width 48 height 16
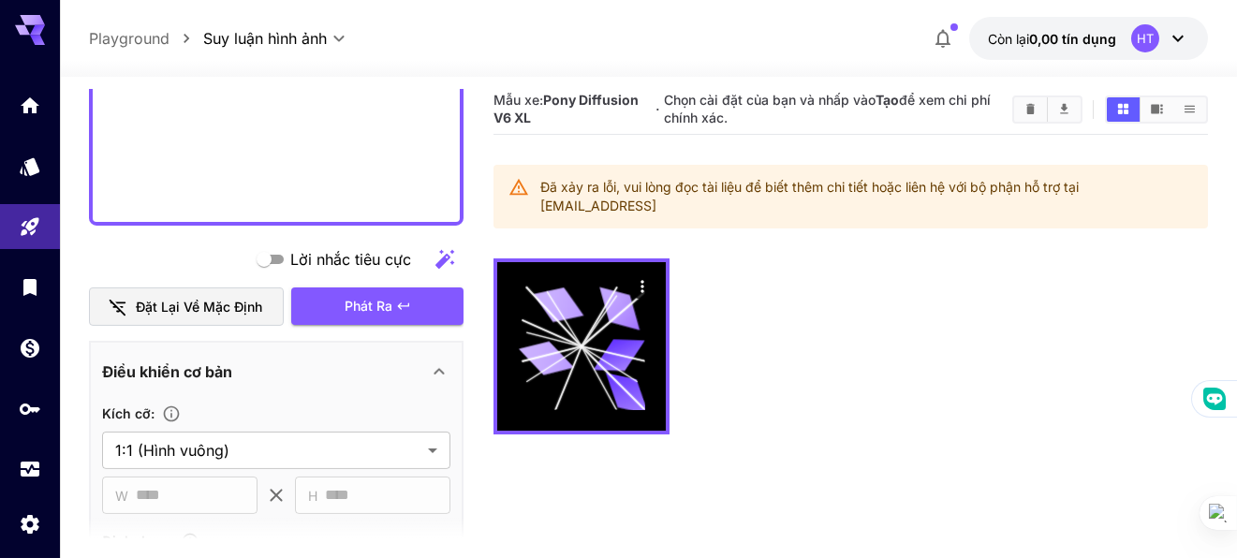
click at [673, 201] on div "Đã xảy ra lỗi, vui lòng đọc tài liệu để biết thêm chi tiết hoặc liên hệ với bộ …" at bounding box center [866, 196] width 652 height 52
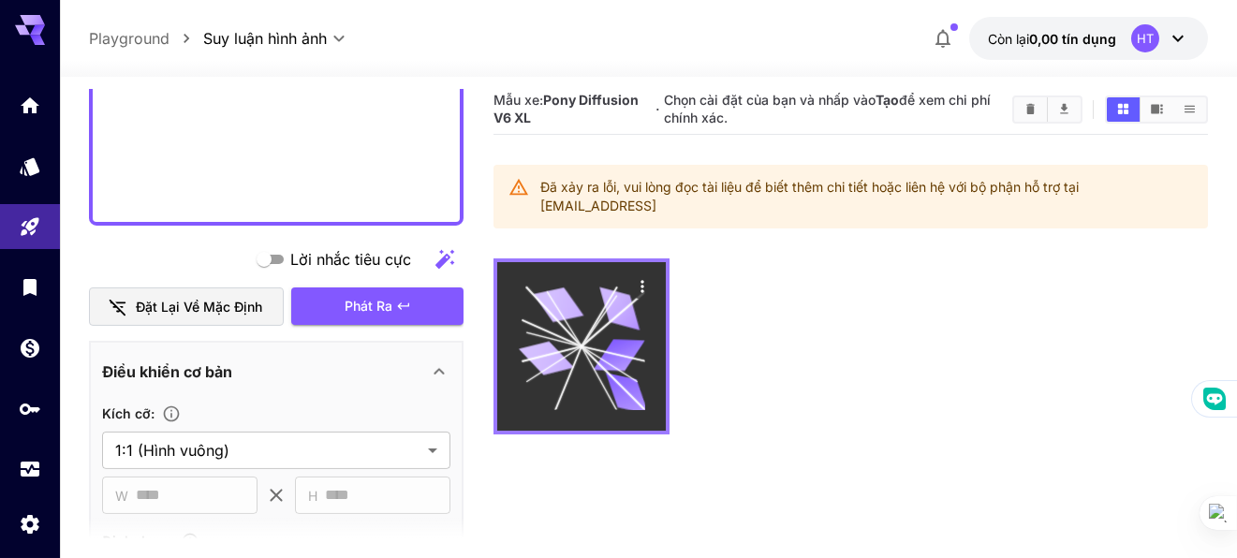
click at [613, 333] on icon at bounding box center [582, 347] width 126 height 126
click at [601, 344] on icon at bounding box center [582, 347] width 126 height 126
click at [644, 274] on div "Hành động" at bounding box center [643, 285] width 19 height 22
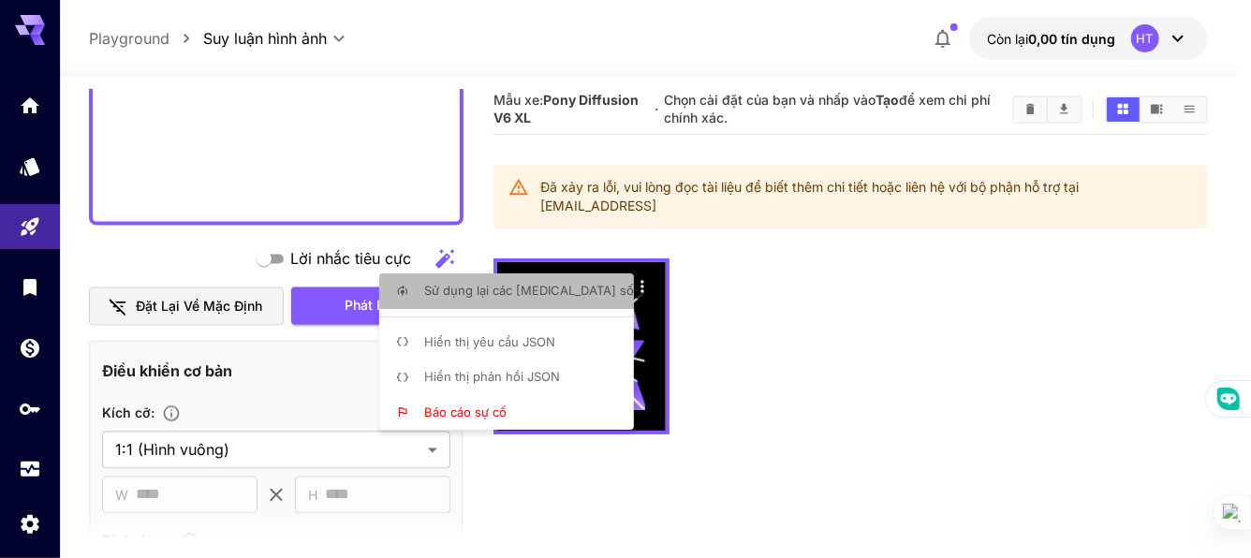
click at [601, 290] on li "Sử dụng lại các [MEDICAL_DATA] số" at bounding box center [512, 291] width 266 height 36
